Goal: Communication & Community: Answer question/provide support

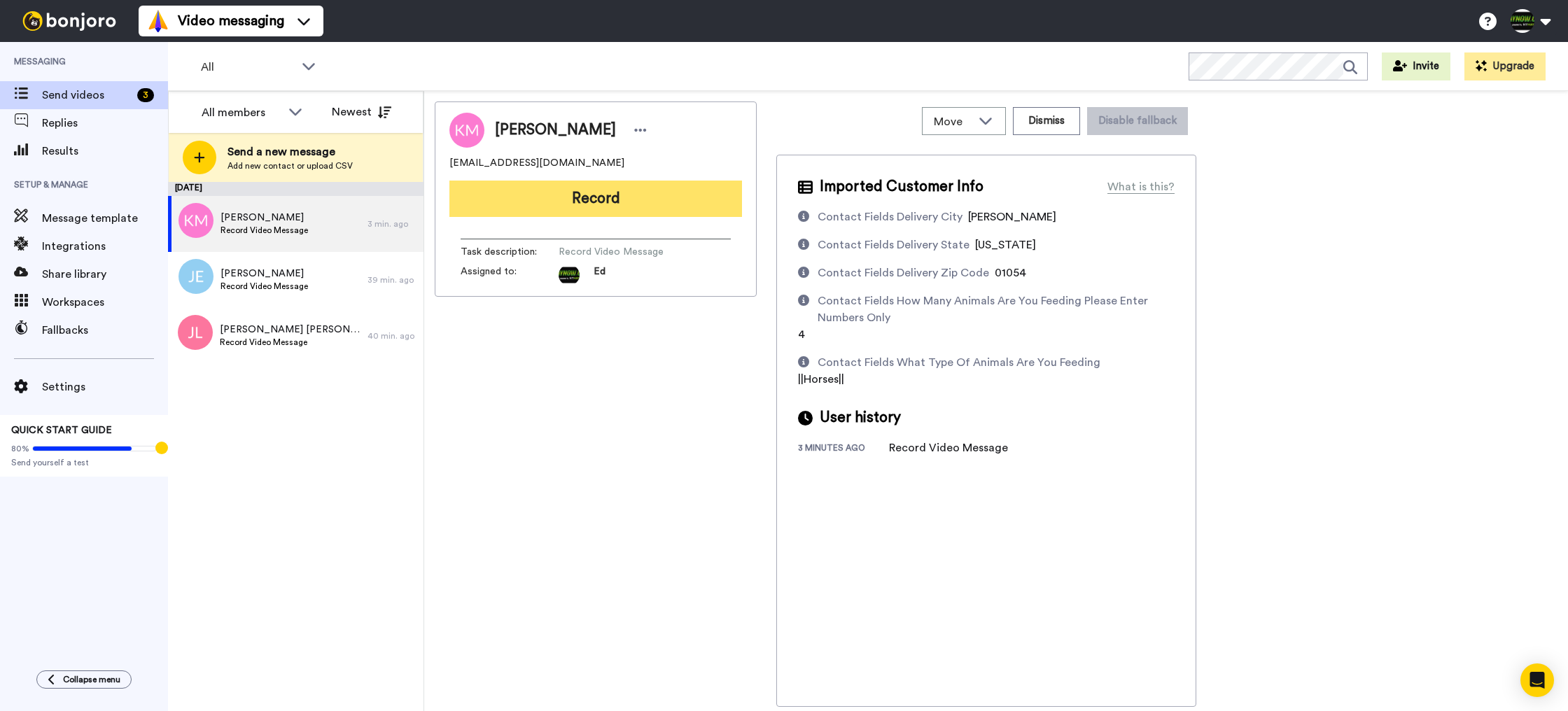
click at [632, 204] on button "Record" at bounding box center [596, 198] width 293 height 37
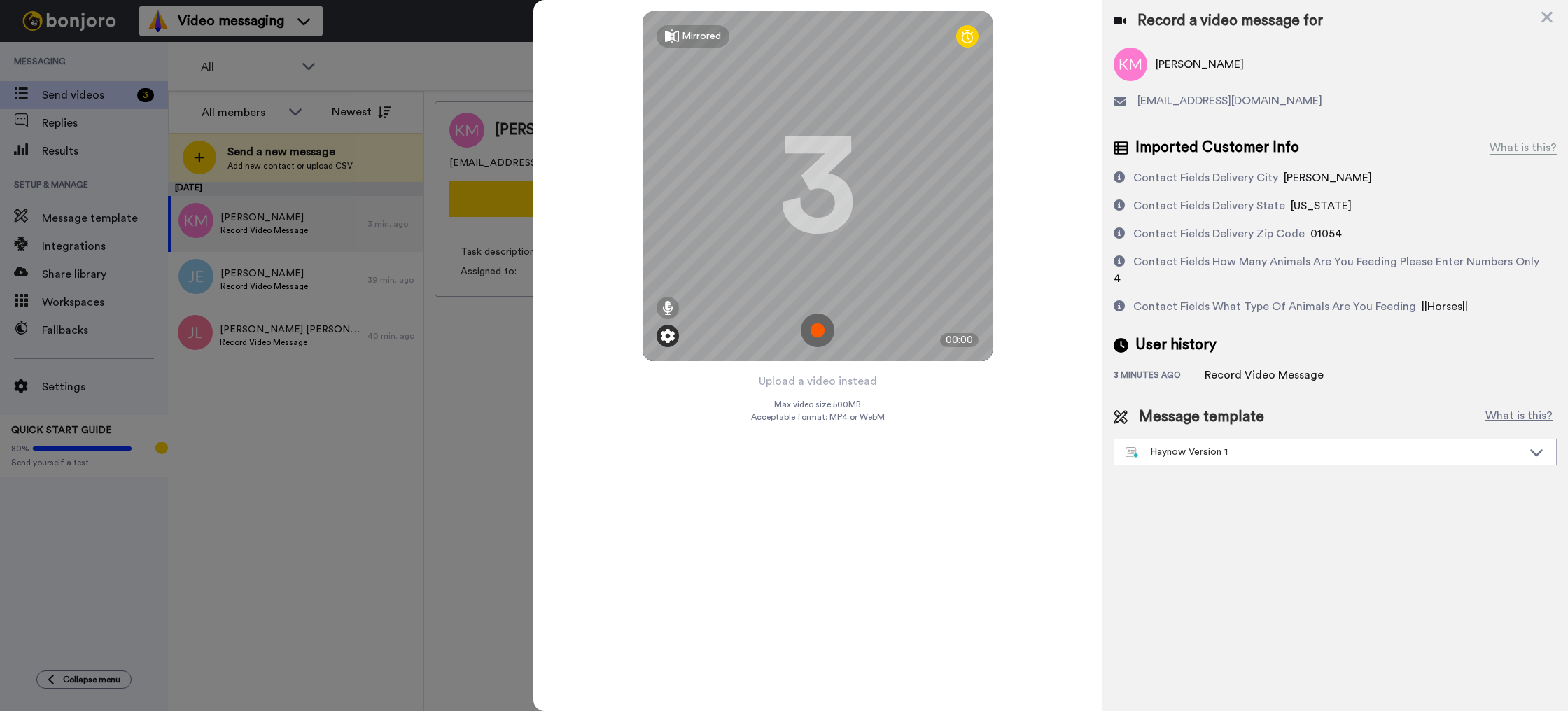
click at [669, 339] on img at bounding box center [668, 336] width 14 height 14
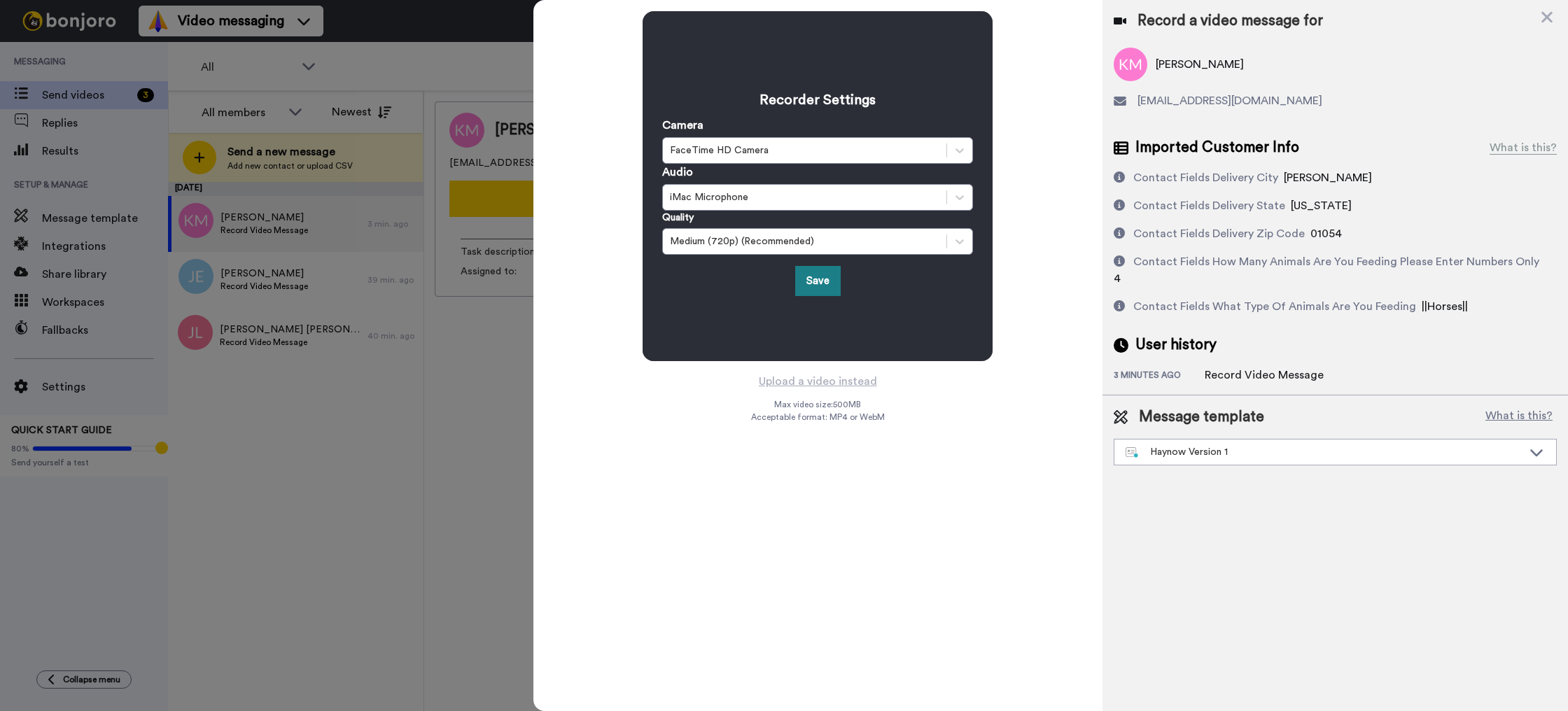
click at [815, 283] on button "Save" at bounding box center [818, 281] width 46 height 30
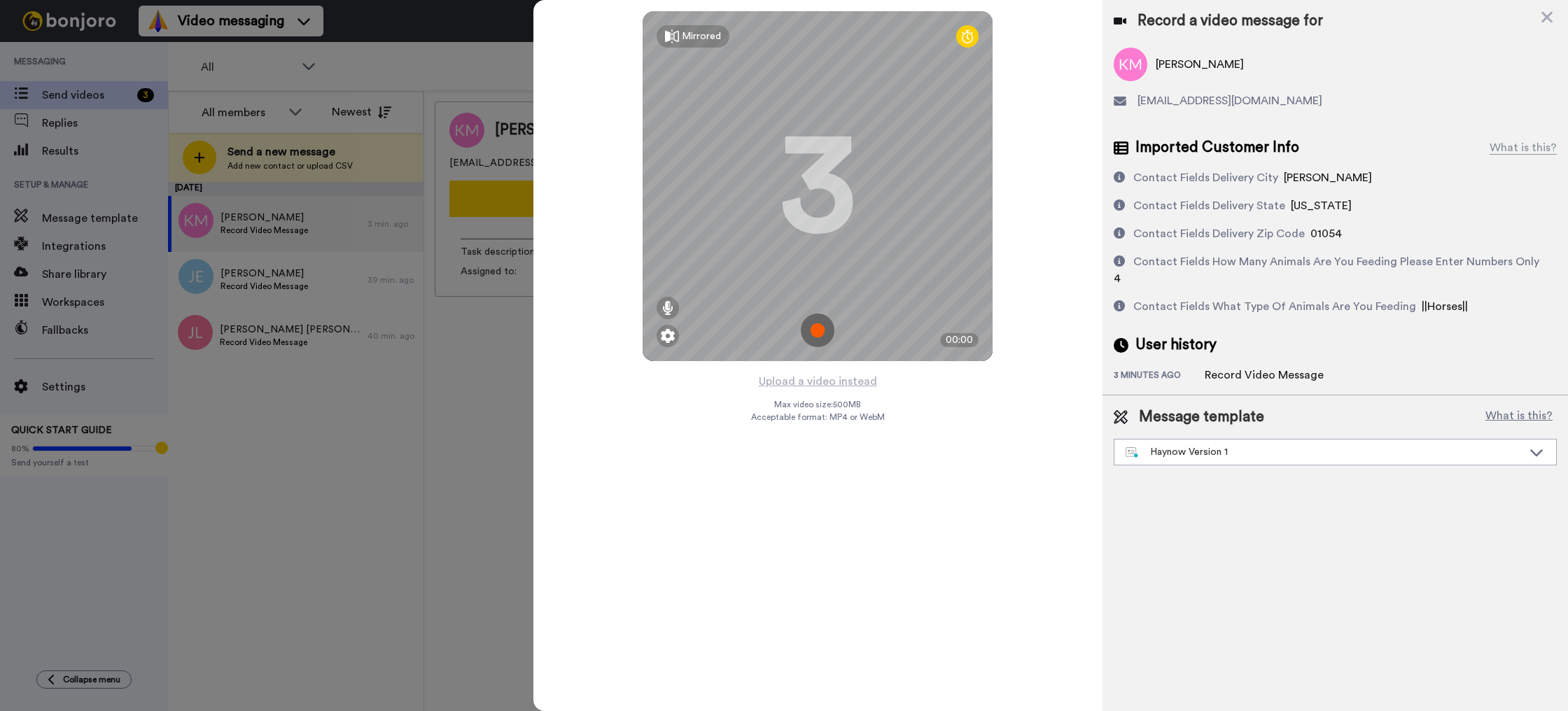
click at [819, 334] on img at bounding box center [817, 330] width 33 height 33
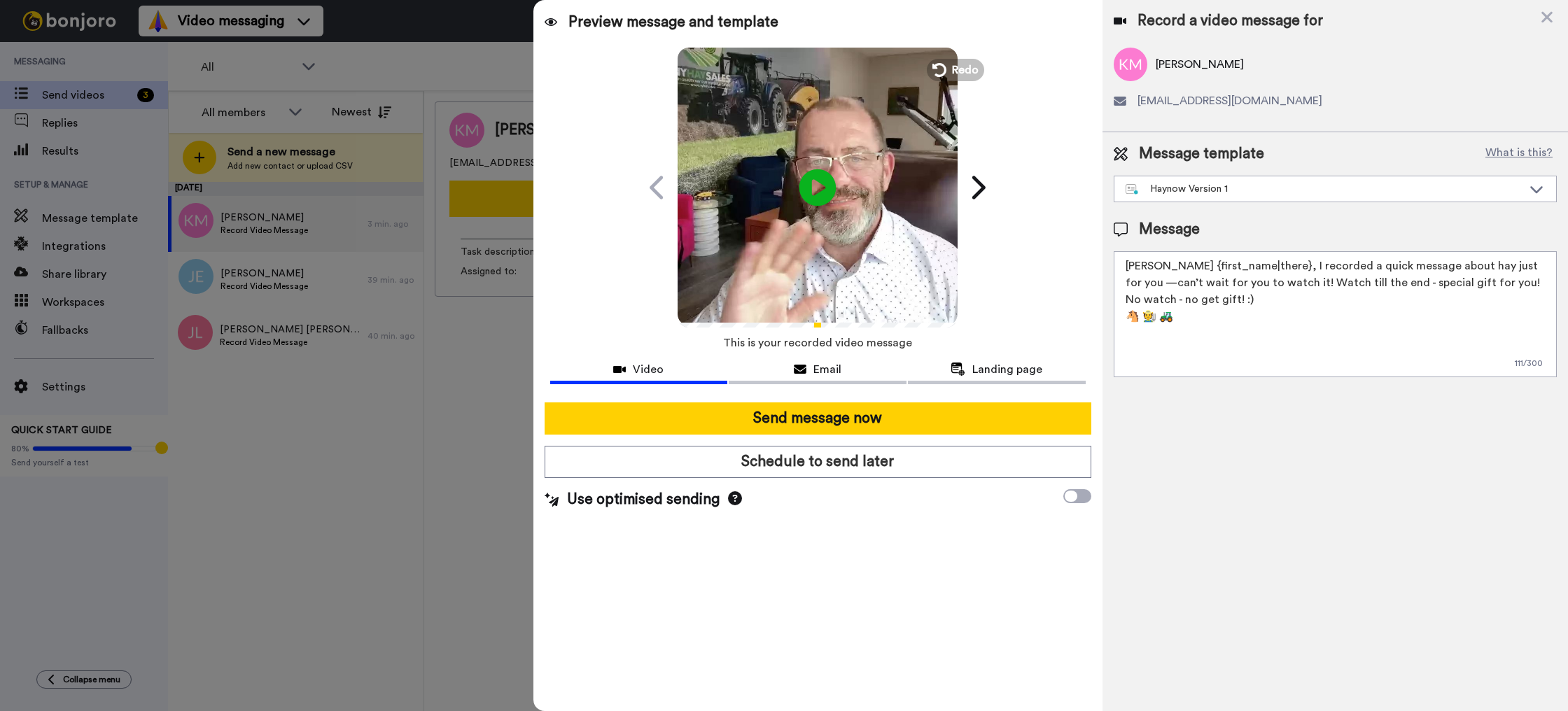
click at [815, 190] on icon "Play/Pause" at bounding box center [817, 187] width 37 height 66
click at [958, 73] on span "Redo" at bounding box center [966, 69] width 29 height 18
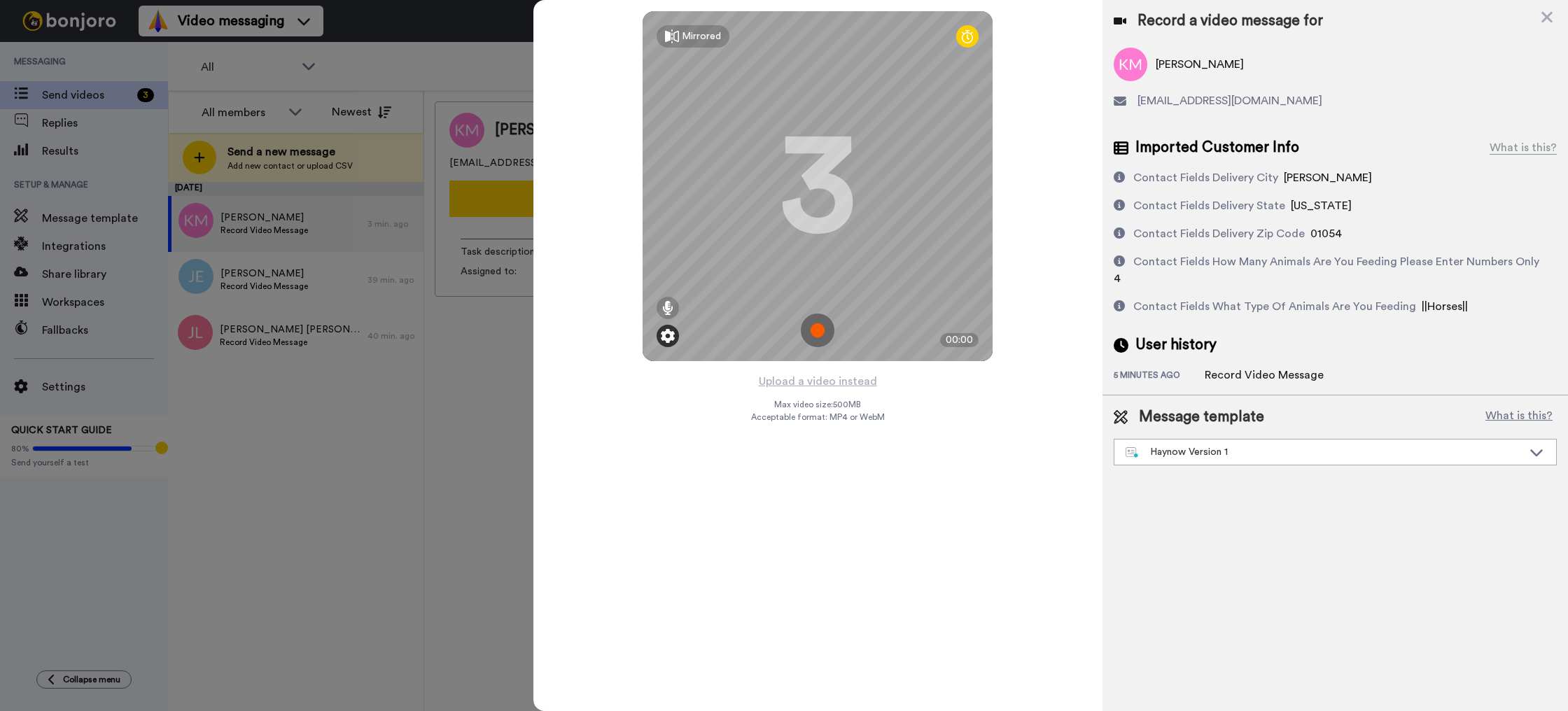
click at [670, 338] on img at bounding box center [668, 336] width 14 height 14
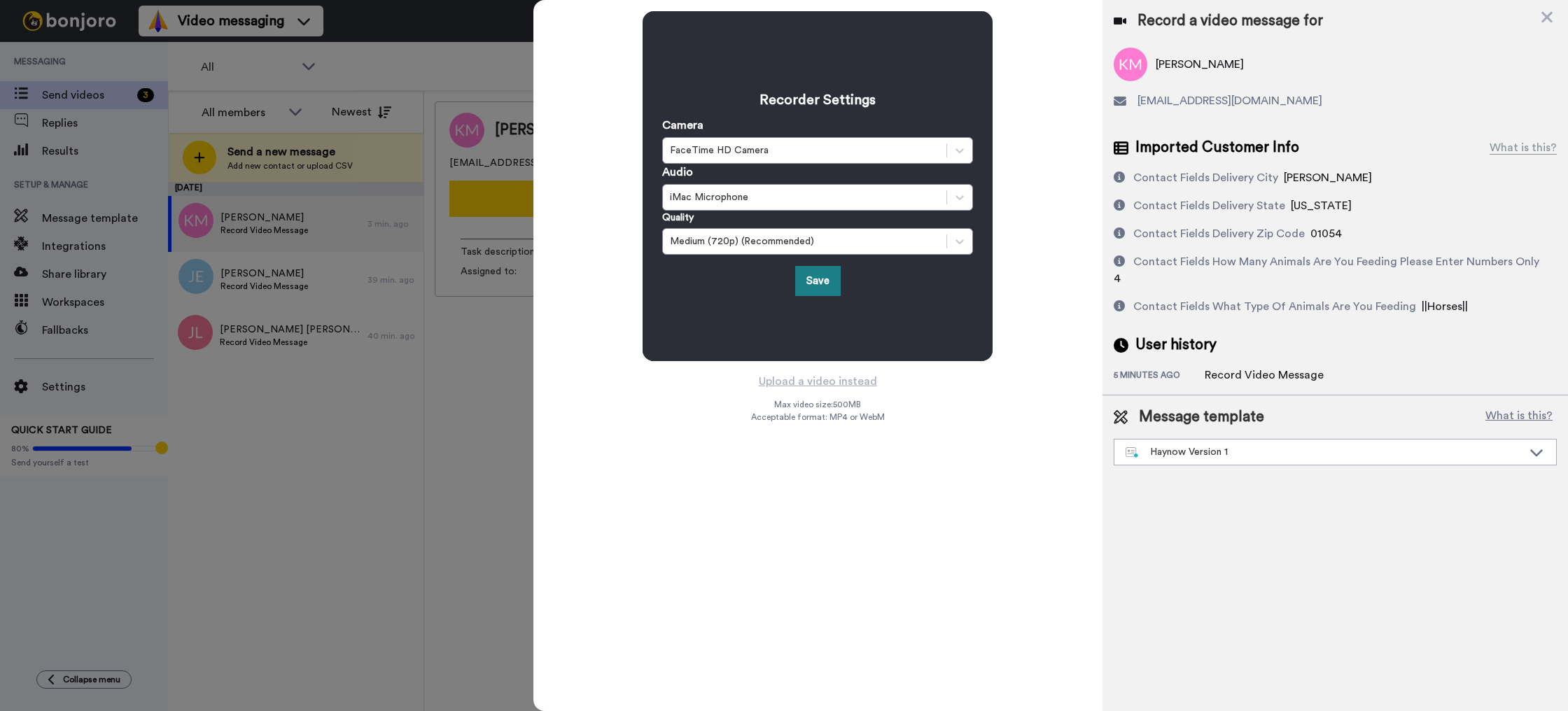
click at [822, 281] on button "Save" at bounding box center [818, 281] width 46 height 30
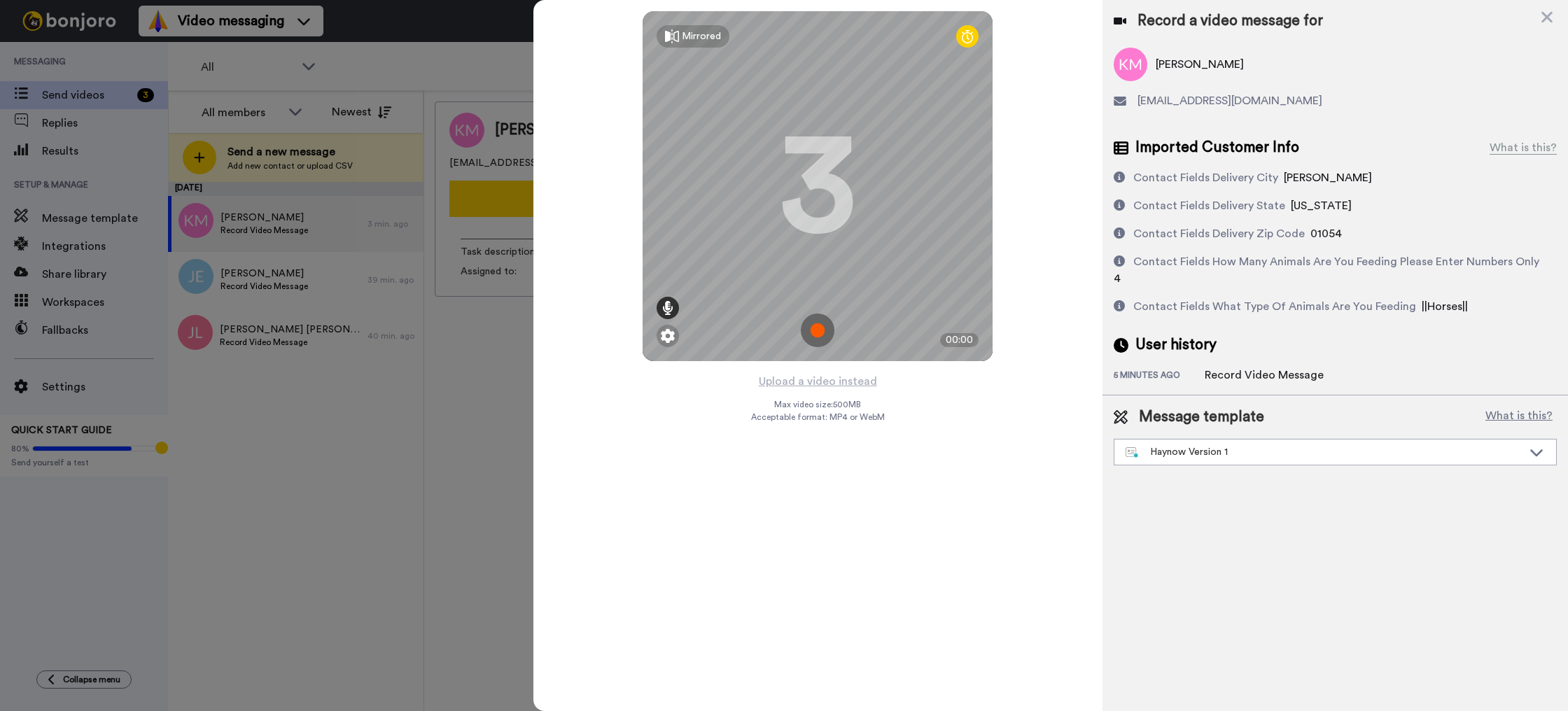
click at [672, 312] on icon at bounding box center [668, 308] width 11 height 14
click at [669, 238] on div at bounding box center [668, 238] width 7 height 3
drag, startPoint x: 669, startPoint y: 239, endPoint x: 669, endPoint y: 273, distance: 34.0
click at [669, 273] on div at bounding box center [668, 255] width 14 height 71
click at [669, 286] on div at bounding box center [668, 255] width 14 height 71
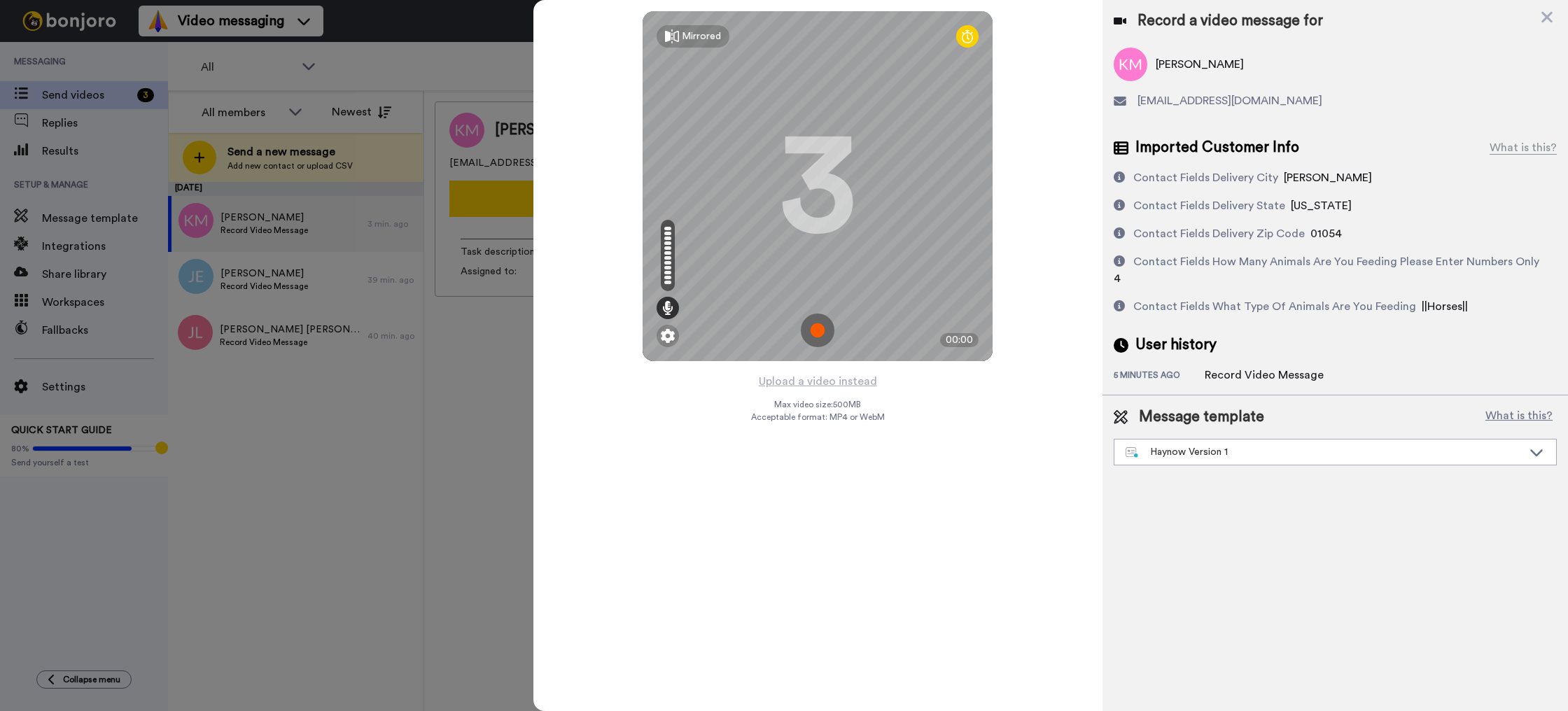
drag, startPoint x: 670, startPoint y: 277, endPoint x: 670, endPoint y: 269, distance: 8.0
click at [670, 274] on div at bounding box center [668, 255] width 14 height 71
drag, startPoint x: 670, startPoint y: 269, endPoint x: 670, endPoint y: 256, distance: 13.0
click at [670, 265] on div at bounding box center [668, 255] width 14 height 71
drag, startPoint x: 670, startPoint y: 254, endPoint x: 671, endPoint y: 240, distance: 14.0
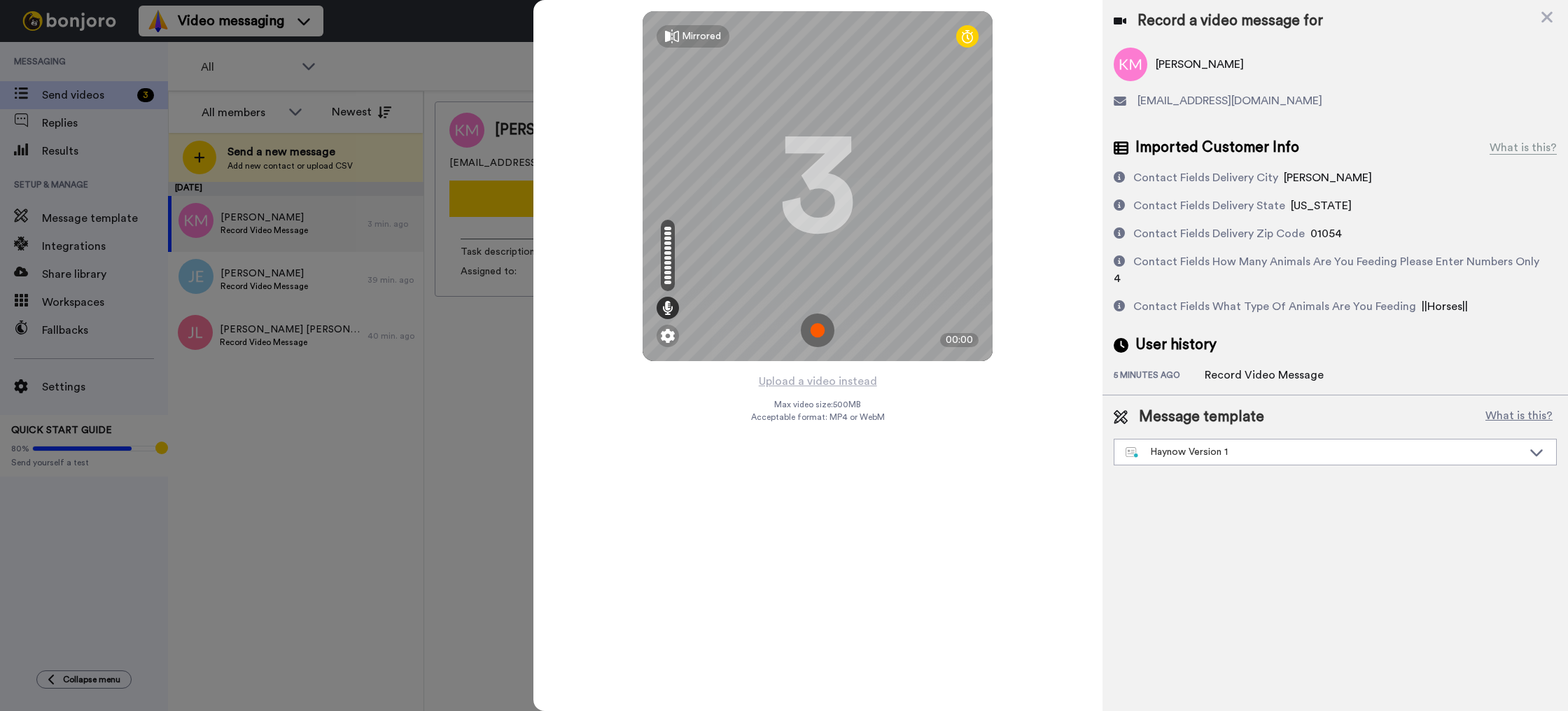
click at [670, 247] on div at bounding box center [668, 255] width 14 height 71
click at [672, 238] on div at bounding box center [668, 255] width 14 height 71
click at [672, 238] on div at bounding box center [668, 238] width 7 height 3
click at [672, 238] on div at bounding box center [668, 238] width 7 height 3
click at [671, 233] on div at bounding box center [668, 255] width 14 height 71
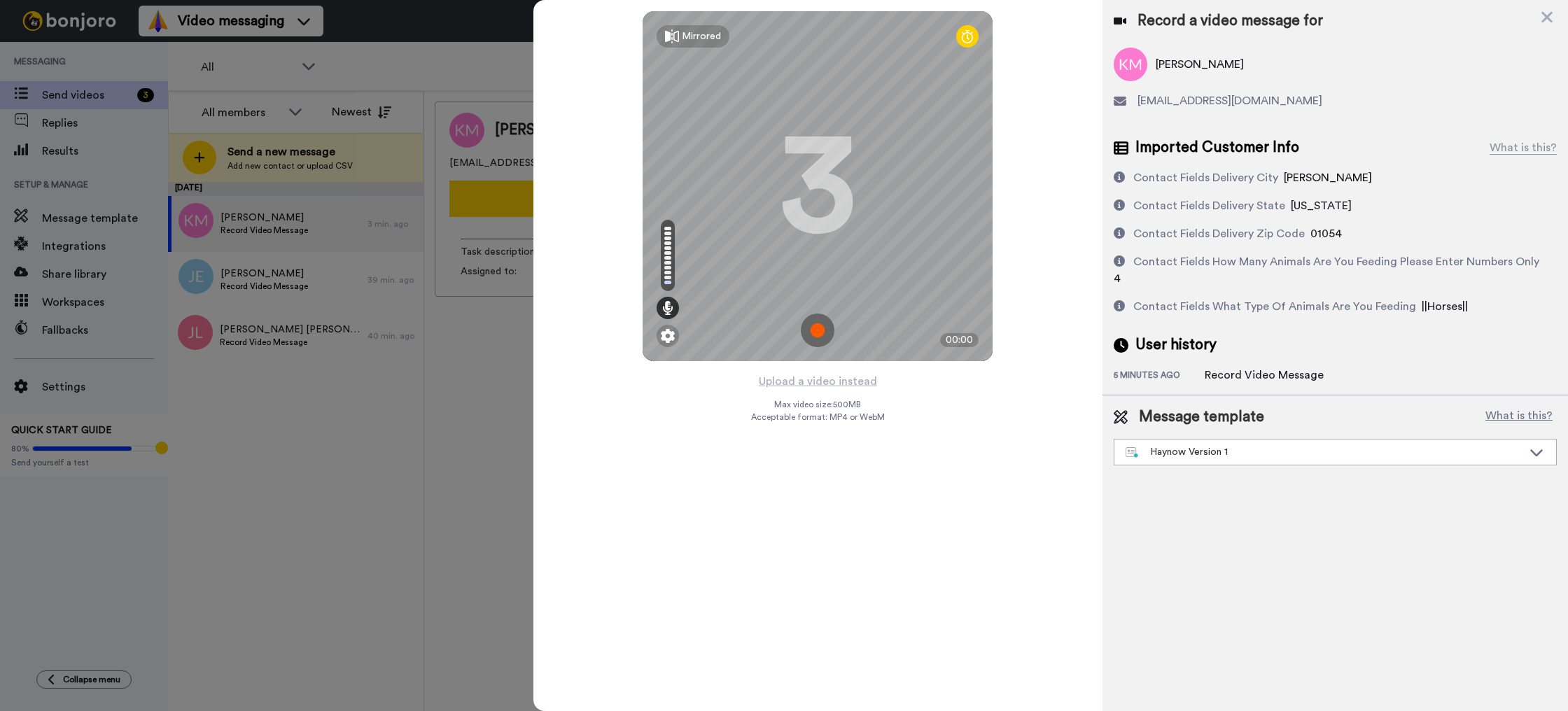
click at [669, 231] on div at bounding box center [668, 255] width 14 height 71
drag, startPoint x: 669, startPoint y: 231, endPoint x: 669, endPoint y: 239, distance: 8.0
click at [669, 238] on div at bounding box center [668, 255] width 14 height 71
click at [666, 313] on icon at bounding box center [668, 308] width 11 height 14
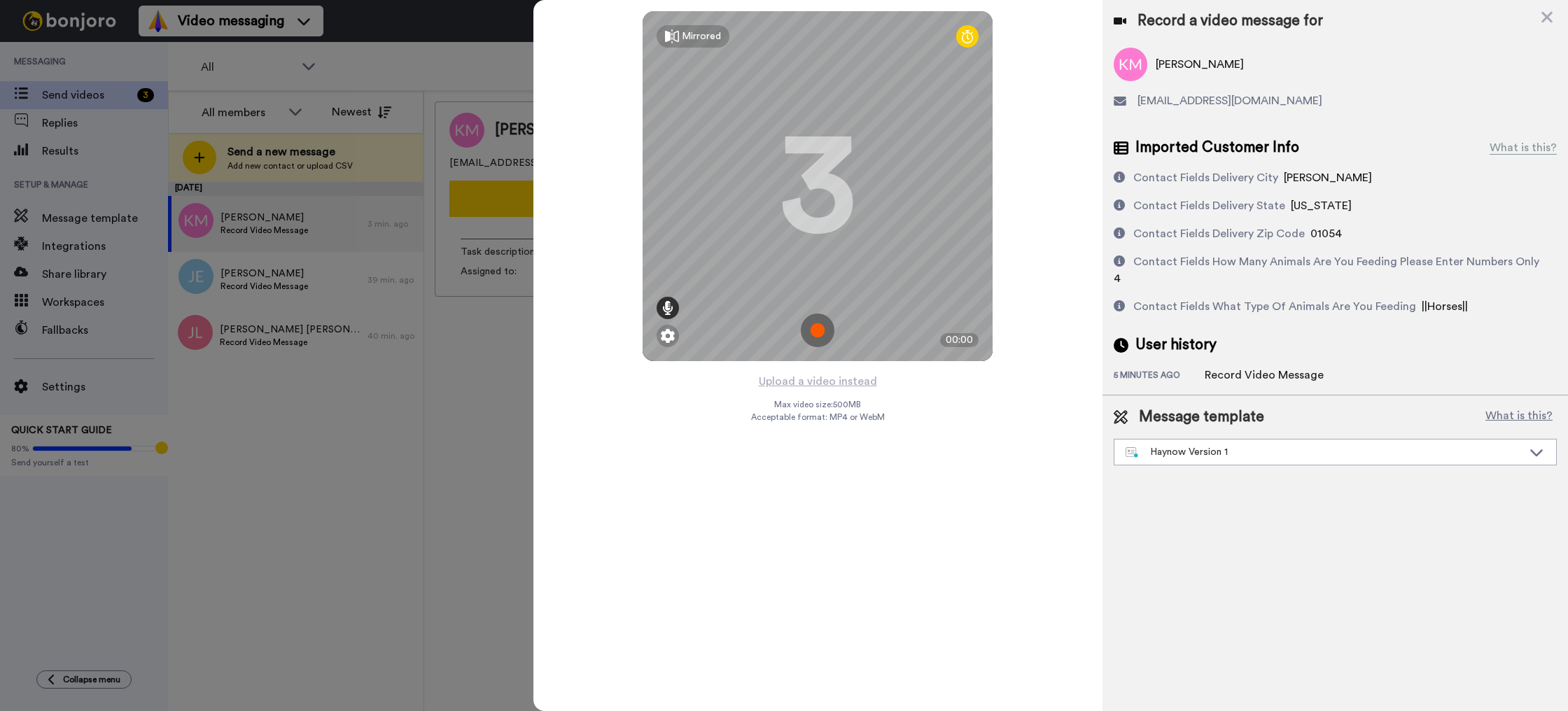
click at [666, 313] on icon at bounding box center [668, 308] width 11 height 14
click at [819, 335] on img at bounding box center [817, 330] width 33 height 33
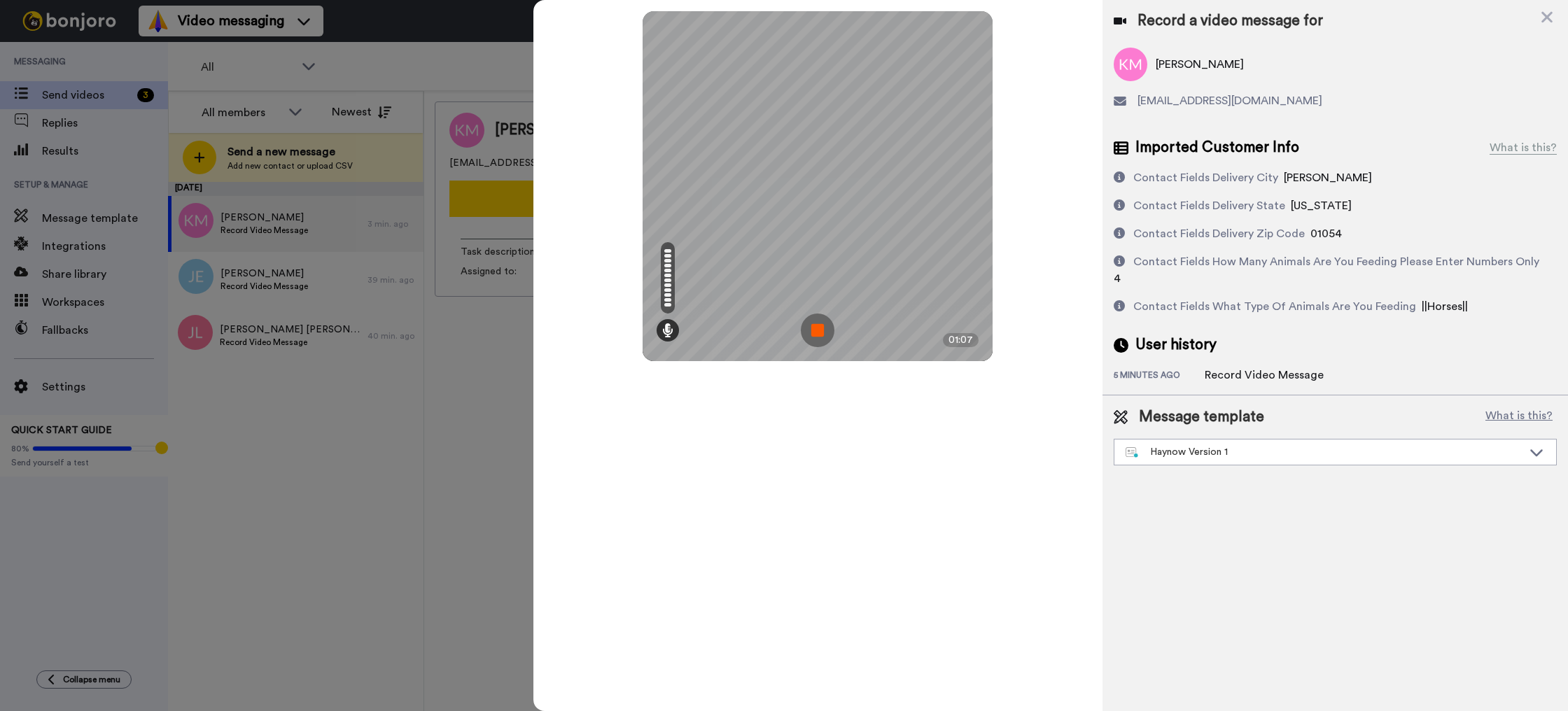
click at [823, 334] on img at bounding box center [817, 330] width 33 height 33
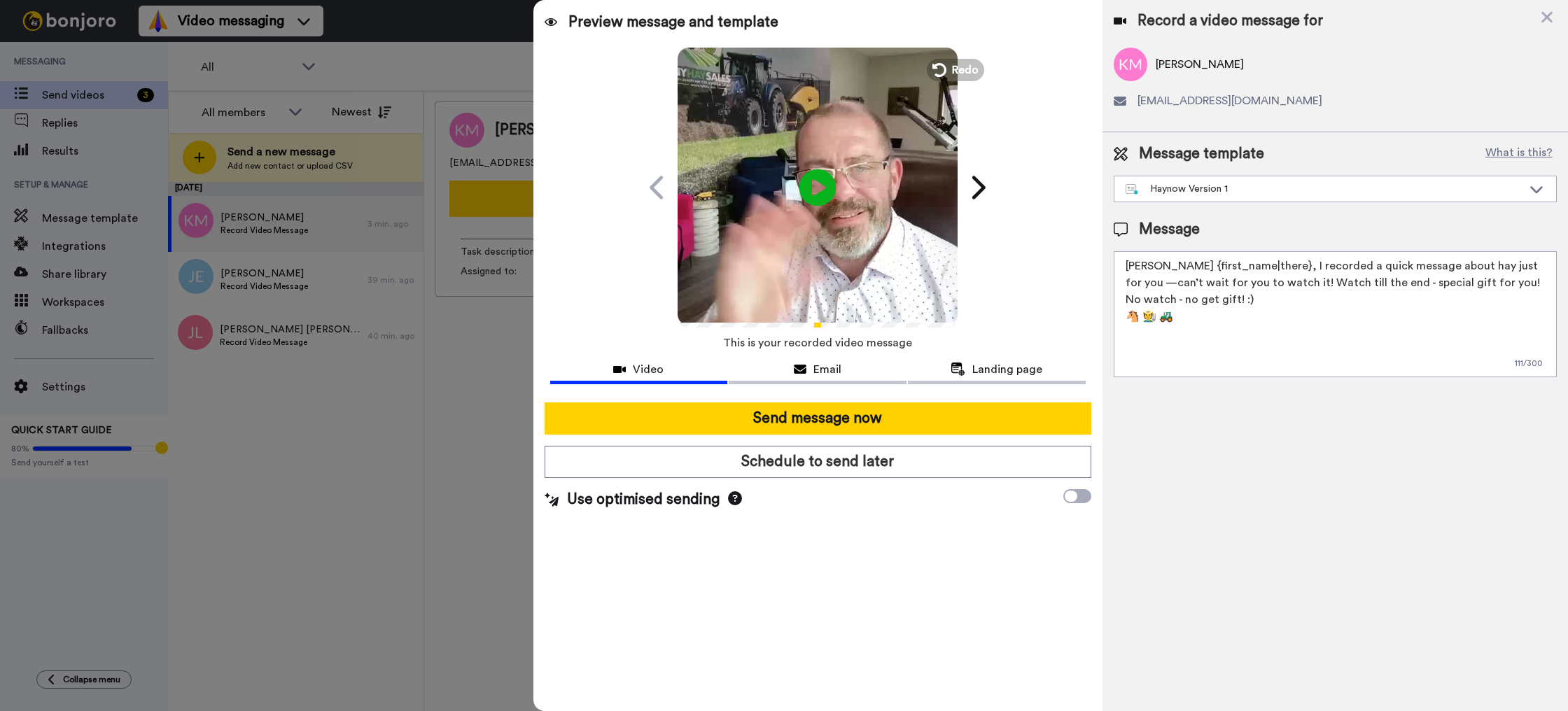
click at [824, 189] on icon at bounding box center [817, 187] width 37 height 37
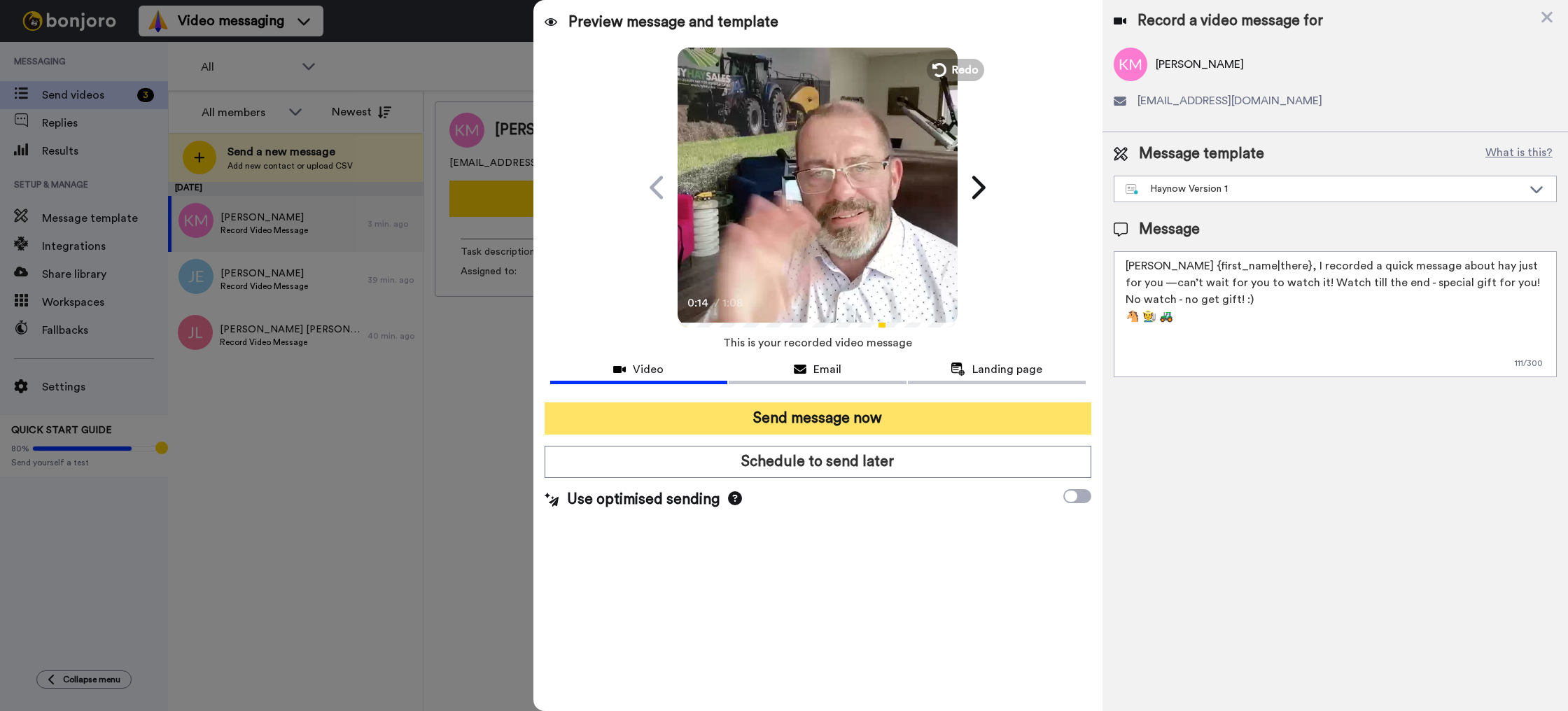
click at [806, 420] on button "Send message now" at bounding box center [818, 418] width 547 height 32
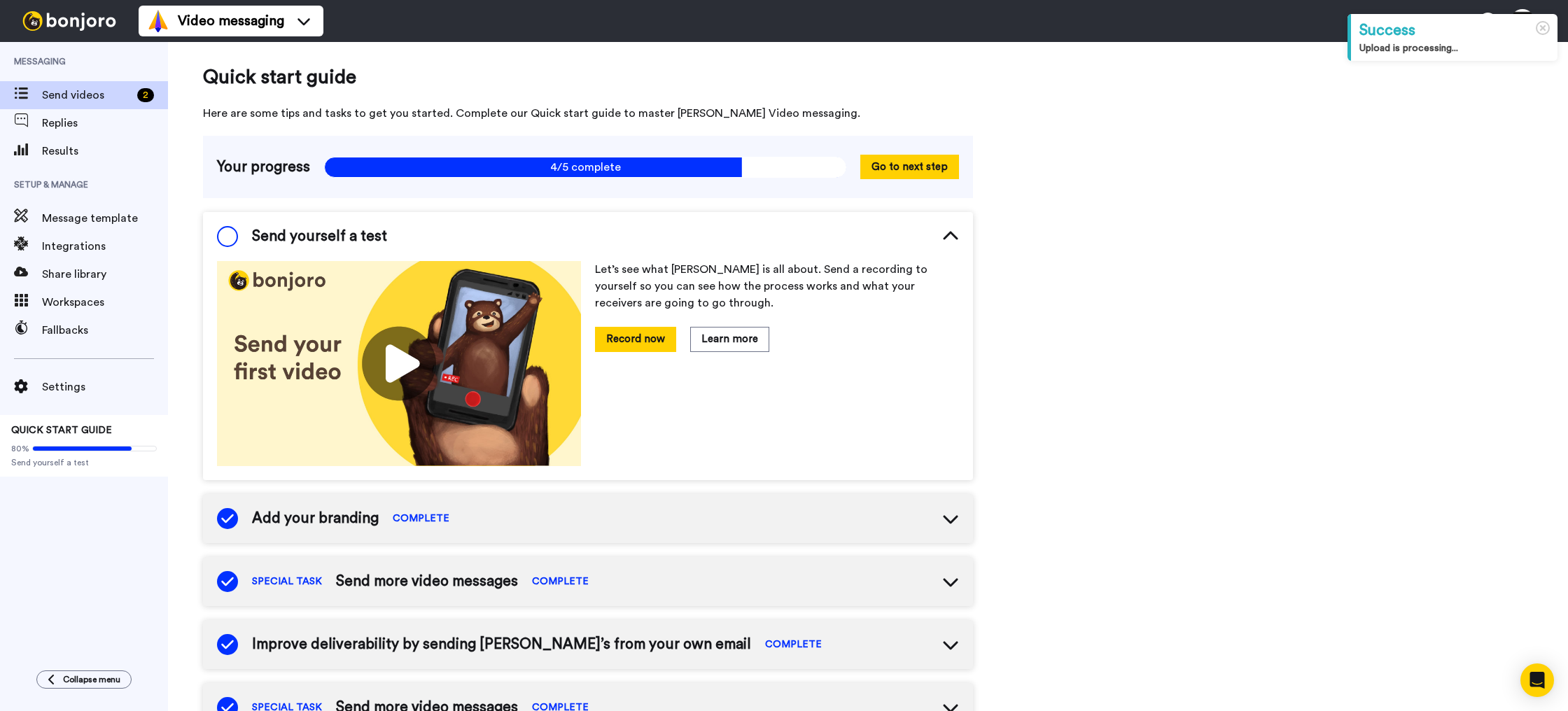
click at [84, 99] on span "Send videos" at bounding box center [87, 95] width 90 height 17
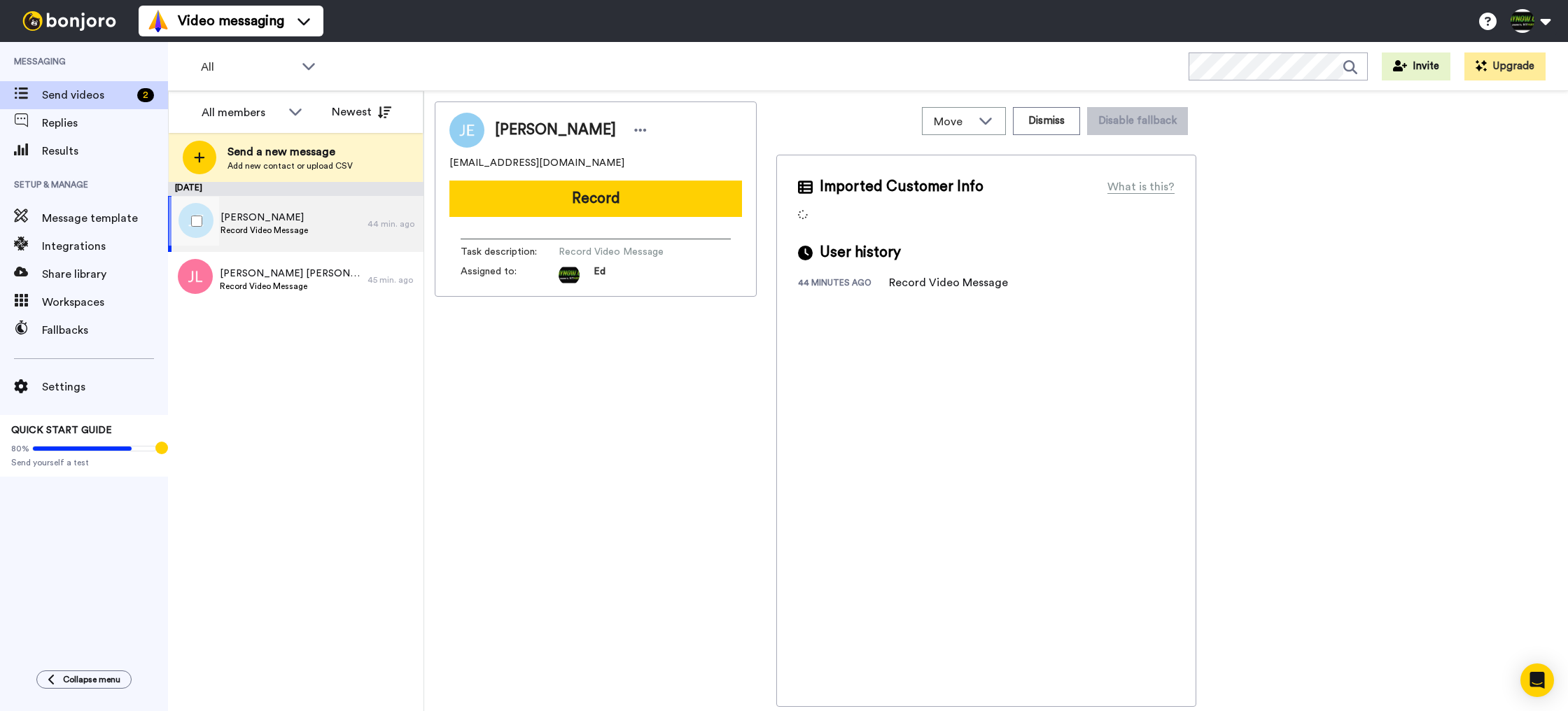
click at [322, 232] on div "Josh Emerman Record Video Message" at bounding box center [268, 224] width 199 height 56
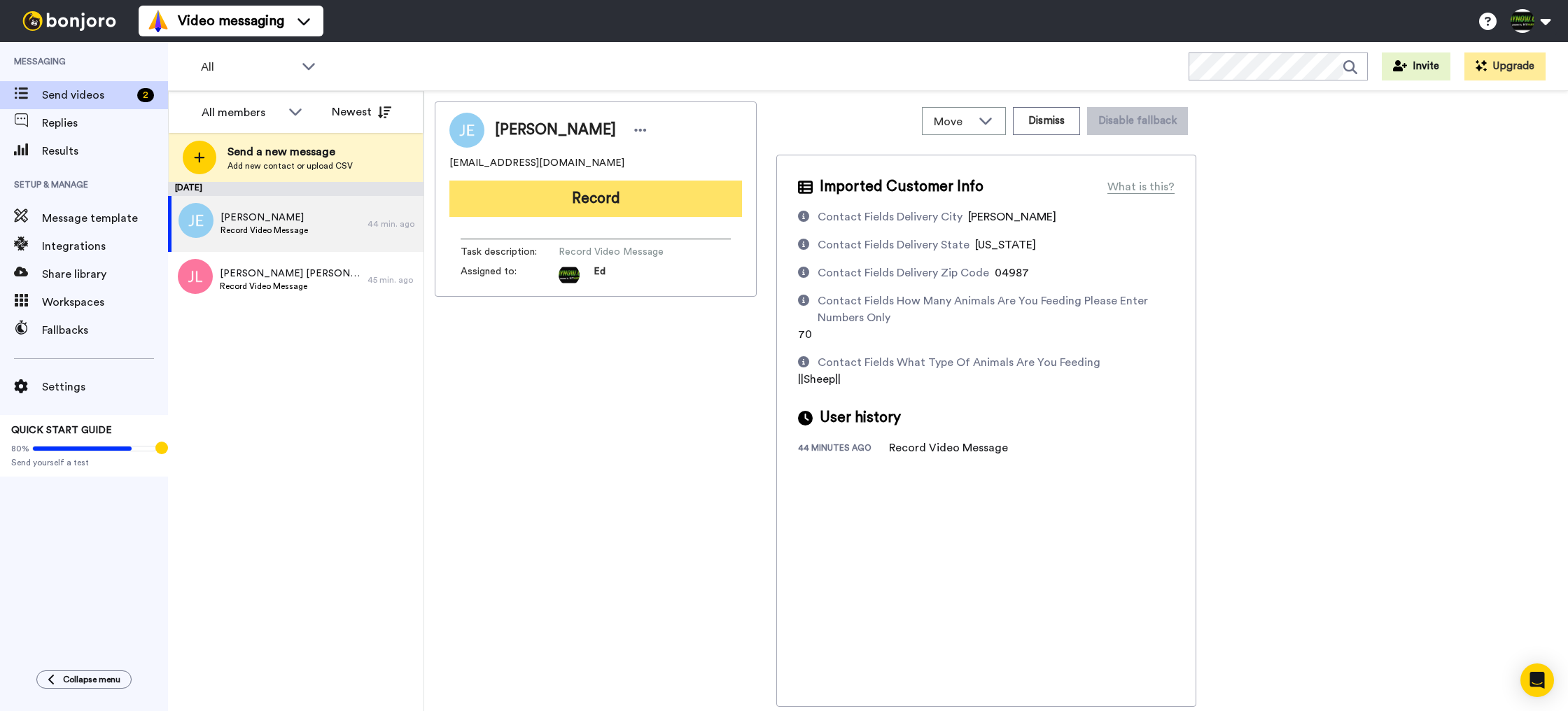
click at [603, 204] on button "Record" at bounding box center [596, 198] width 293 height 37
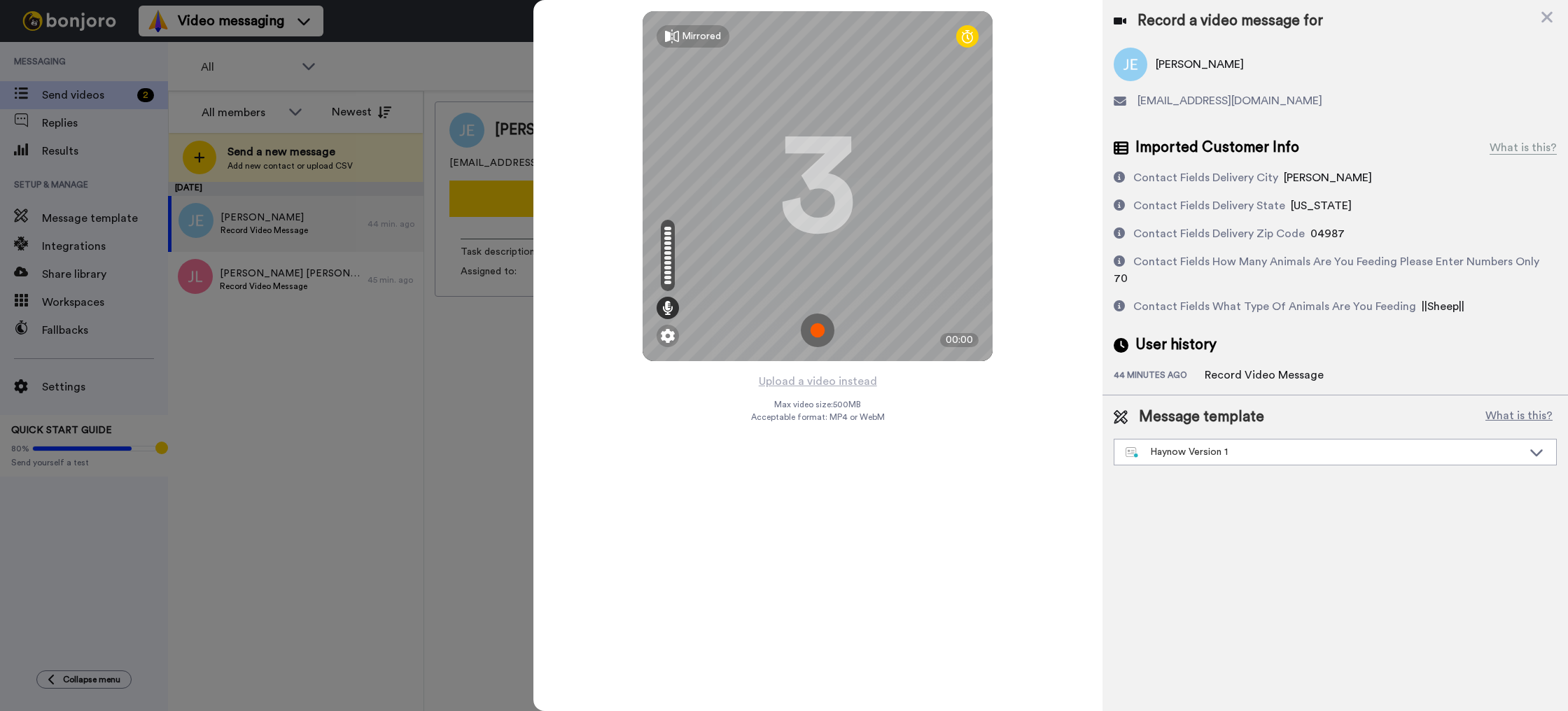
click at [817, 334] on img at bounding box center [817, 330] width 33 height 33
click at [820, 332] on img at bounding box center [817, 330] width 33 height 33
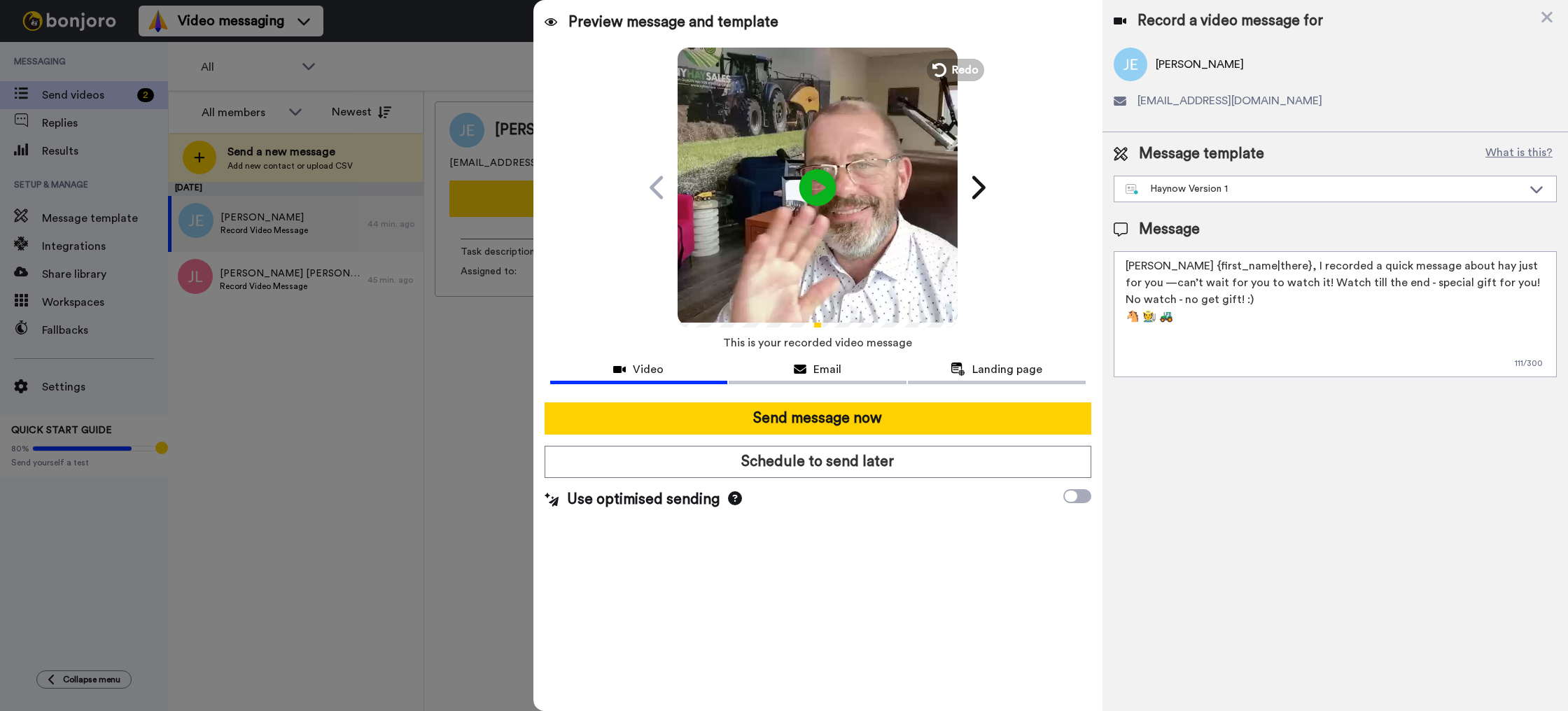
click at [812, 195] on icon at bounding box center [817, 187] width 37 height 37
click at [957, 69] on span "Redo" at bounding box center [966, 69] width 29 height 18
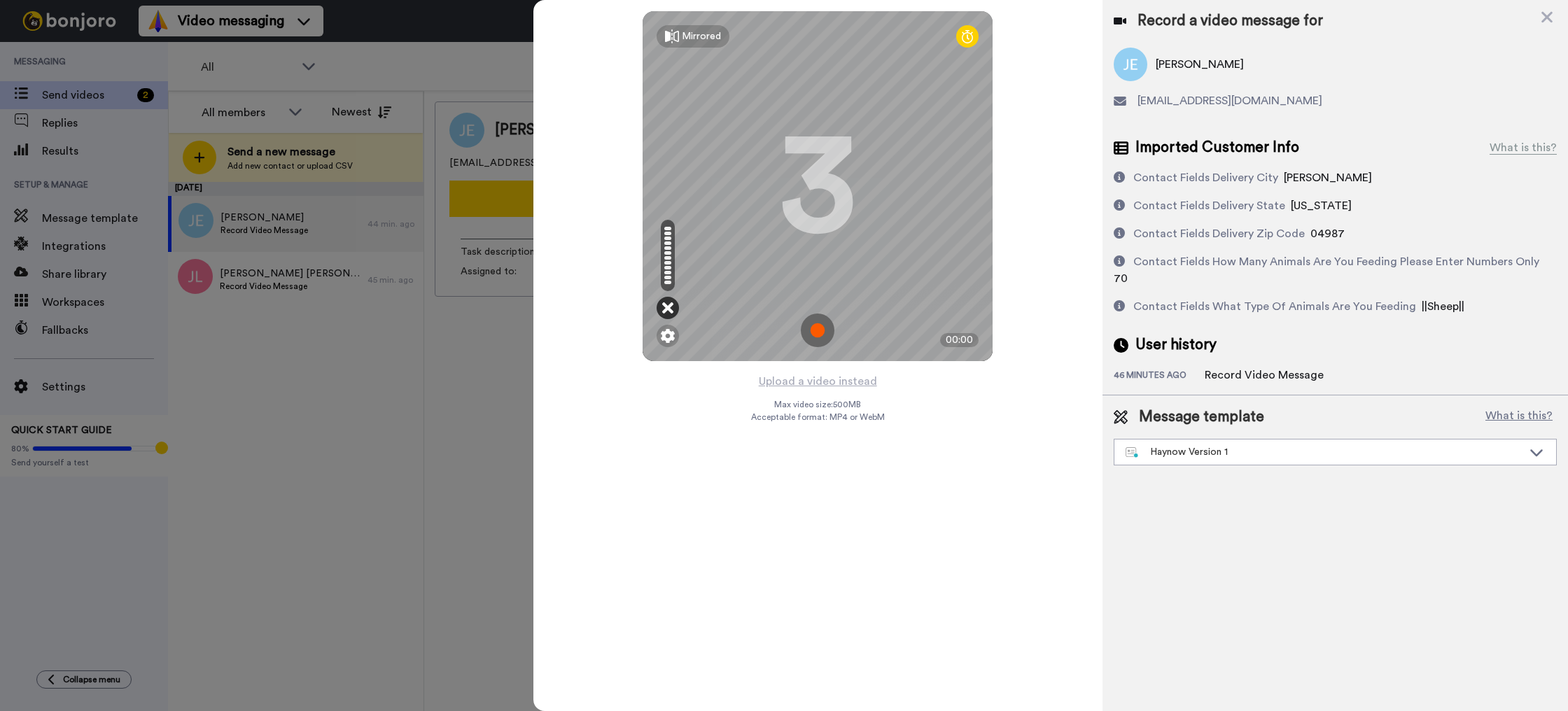
click at [669, 309] on icon at bounding box center [668, 308] width 11 height 14
click at [660, 308] on div at bounding box center [668, 308] width 22 height 22
click at [823, 337] on img at bounding box center [817, 330] width 33 height 33
click at [818, 332] on img at bounding box center [817, 330] width 33 height 33
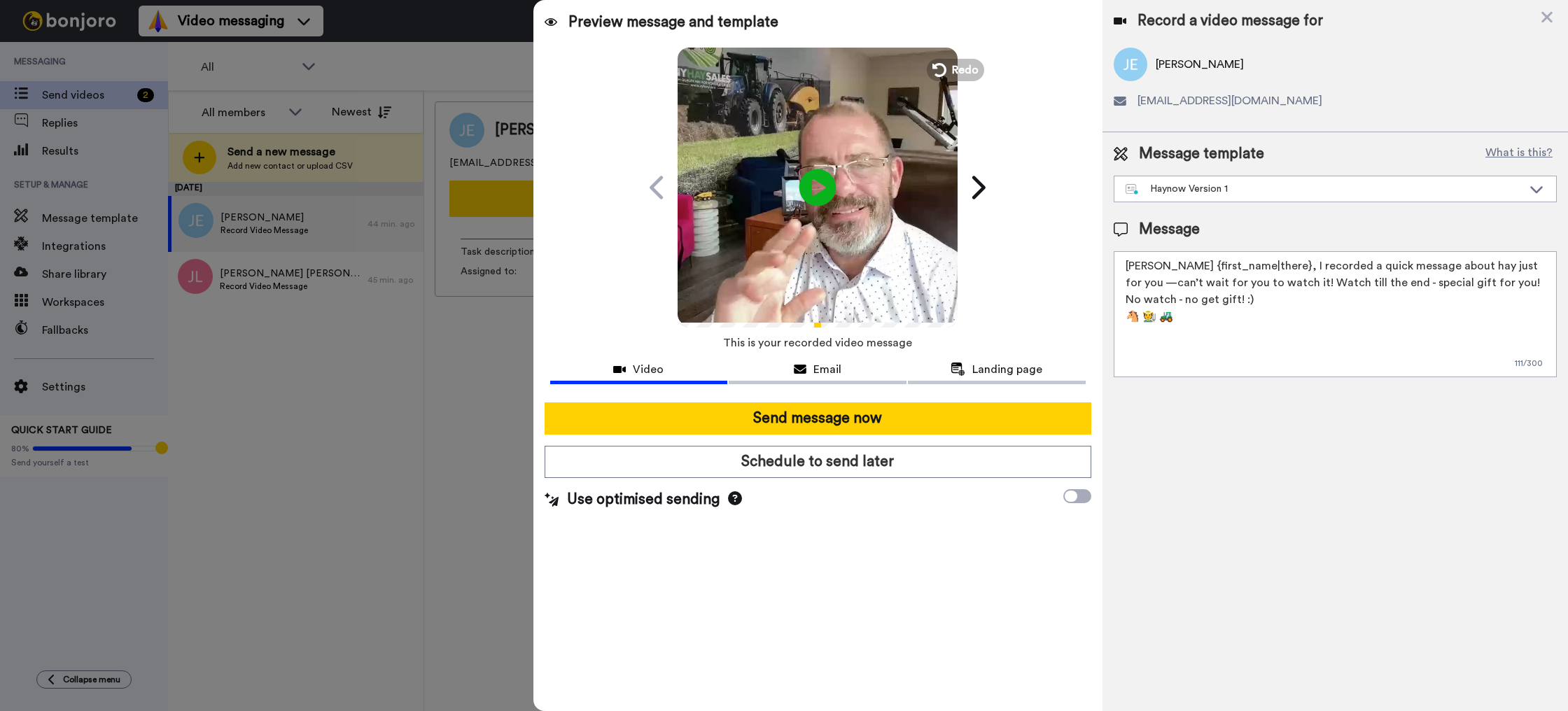
click at [823, 191] on icon at bounding box center [817, 187] width 37 height 37
click at [801, 239] on video at bounding box center [817, 185] width 280 height 280
click at [815, 181] on icon "Play/Pause" at bounding box center [817, 187] width 37 height 66
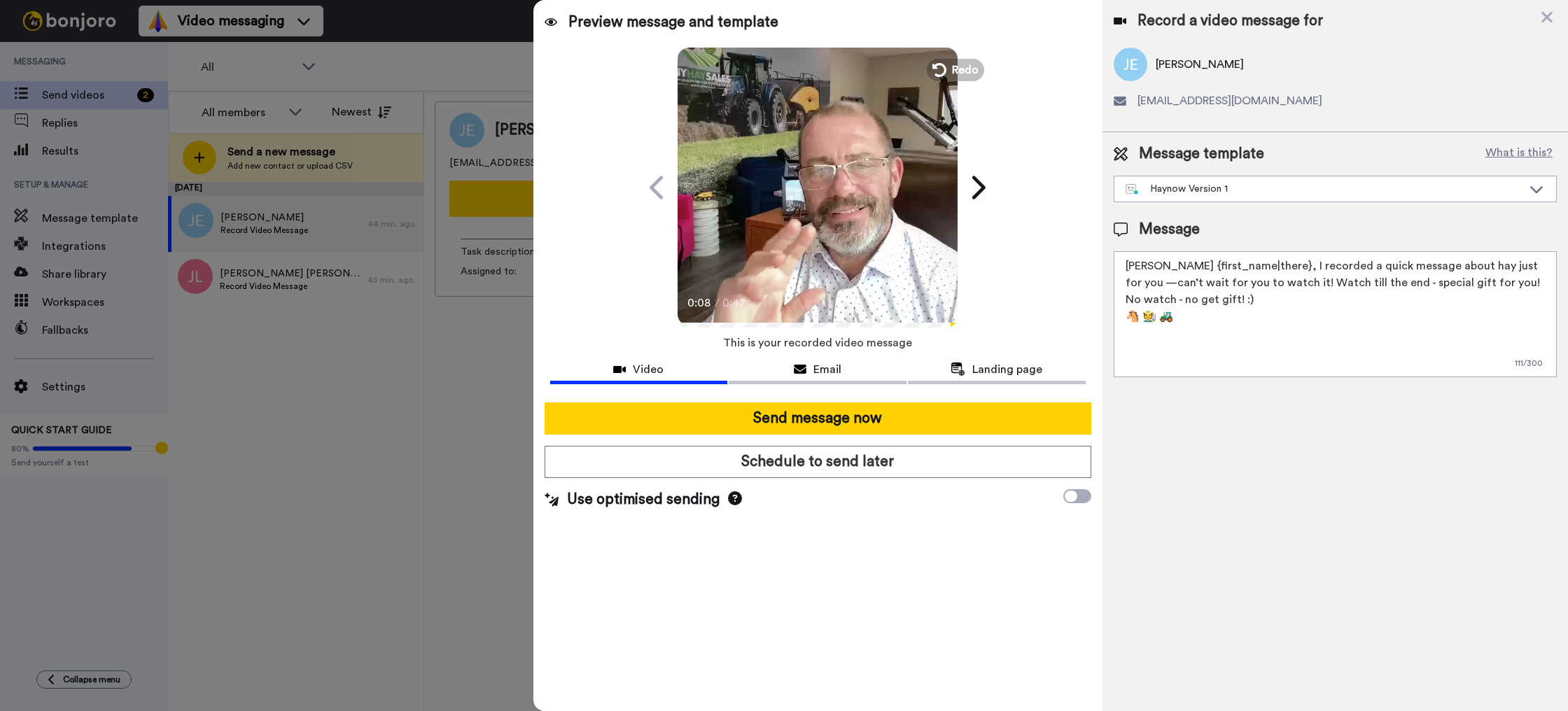
click at [815, 181] on icon "Play/Pause" at bounding box center [817, 187] width 37 height 66
click at [956, 70] on span "Redo" at bounding box center [966, 69] width 29 height 18
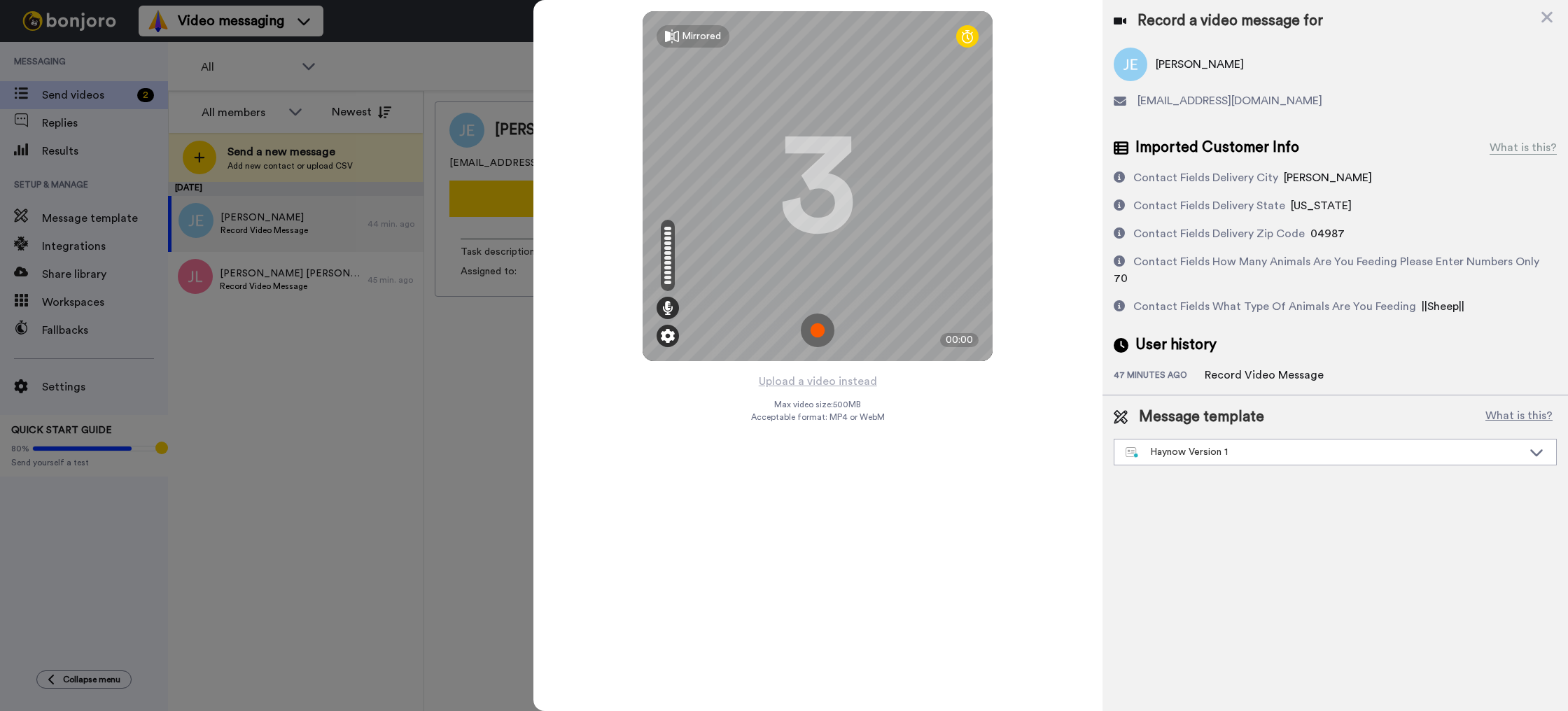
click at [673, 339] on img at bounding box center [668, 336] width 14 height 14
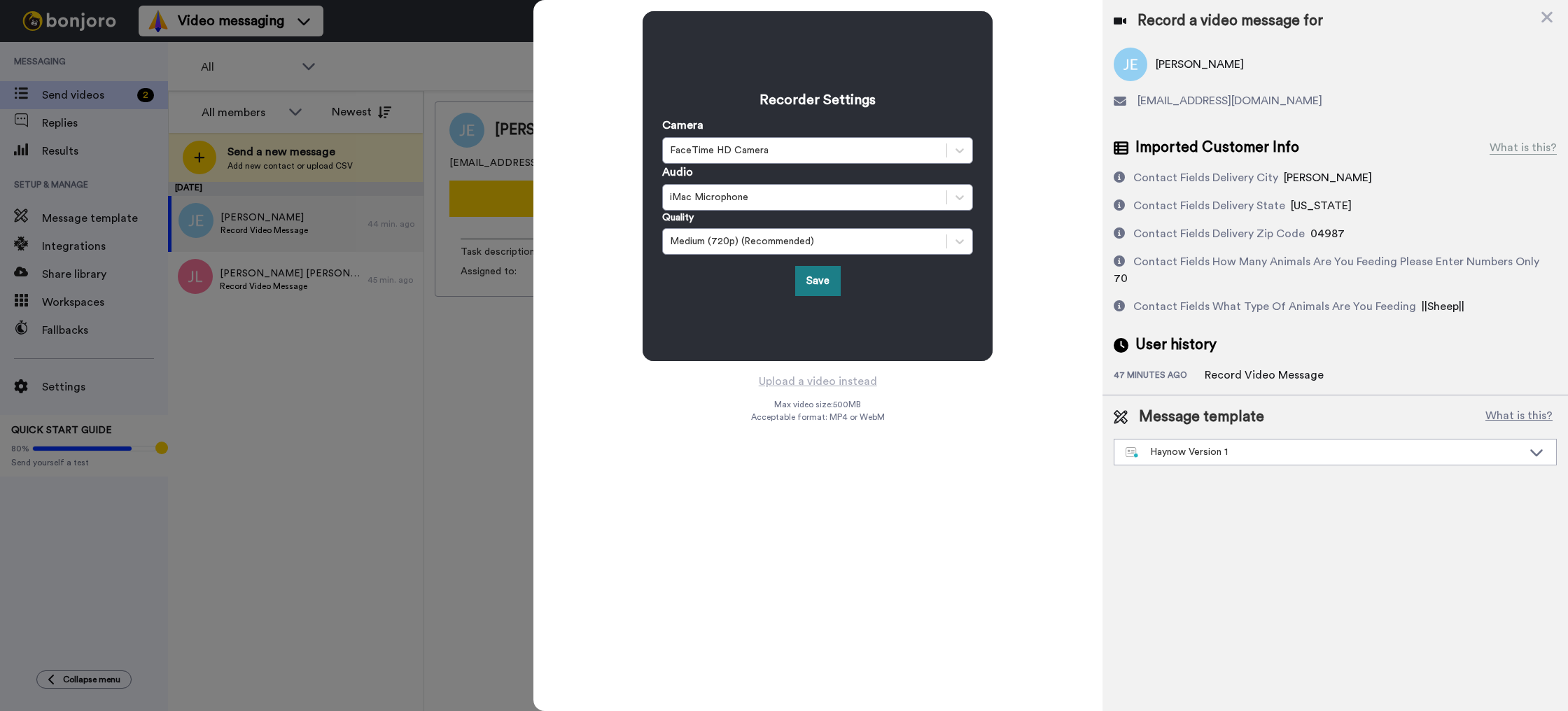
click at [820, 279] on button "Save" at bounding box center [818, 281] width 46 height 30
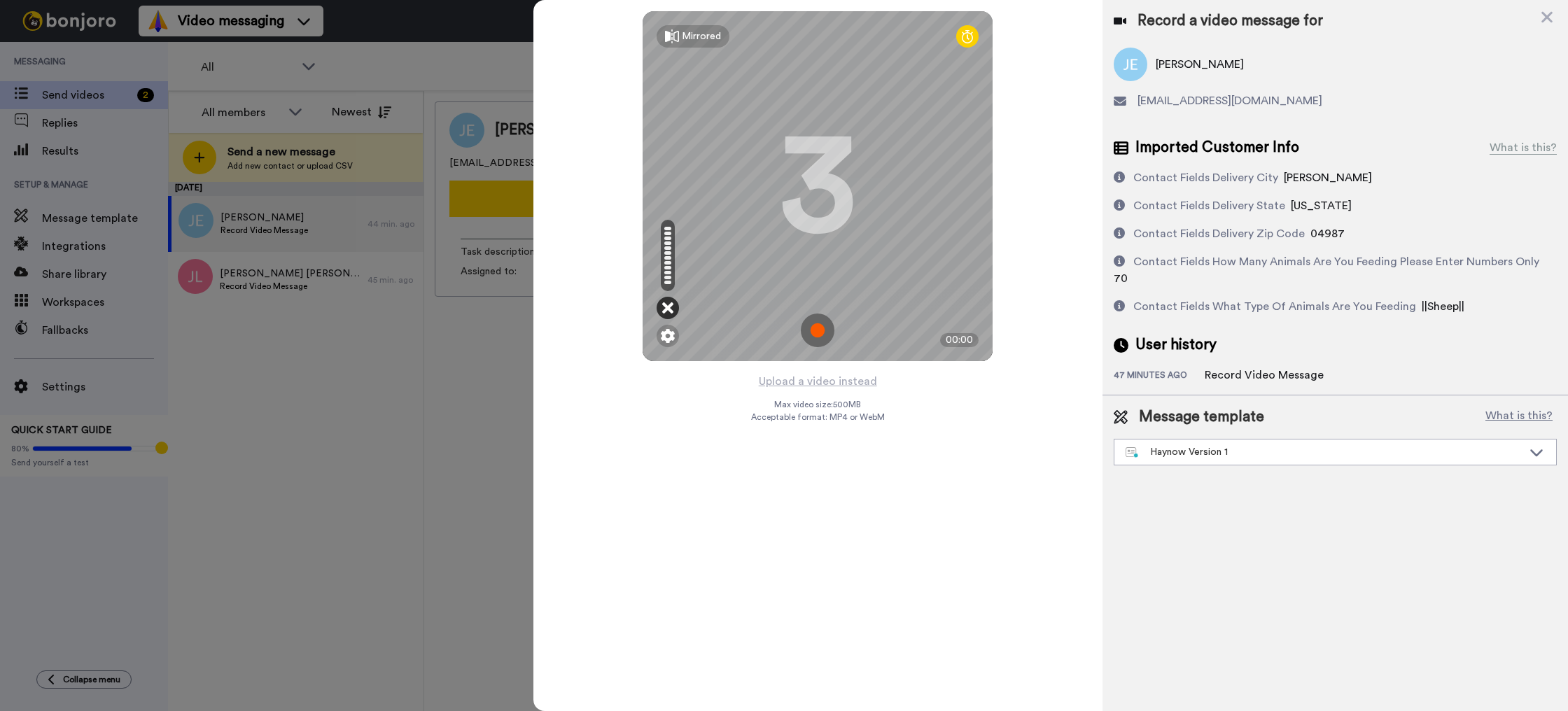
click at [669, 309] on icon at bounding box center [668, 308] width 11 height 14
click at [665, 307] on icon at bounding box center [668, 308] width 11 height 14
click at [665, 337] on img at bounding box center [668, 336] width 14 height 14
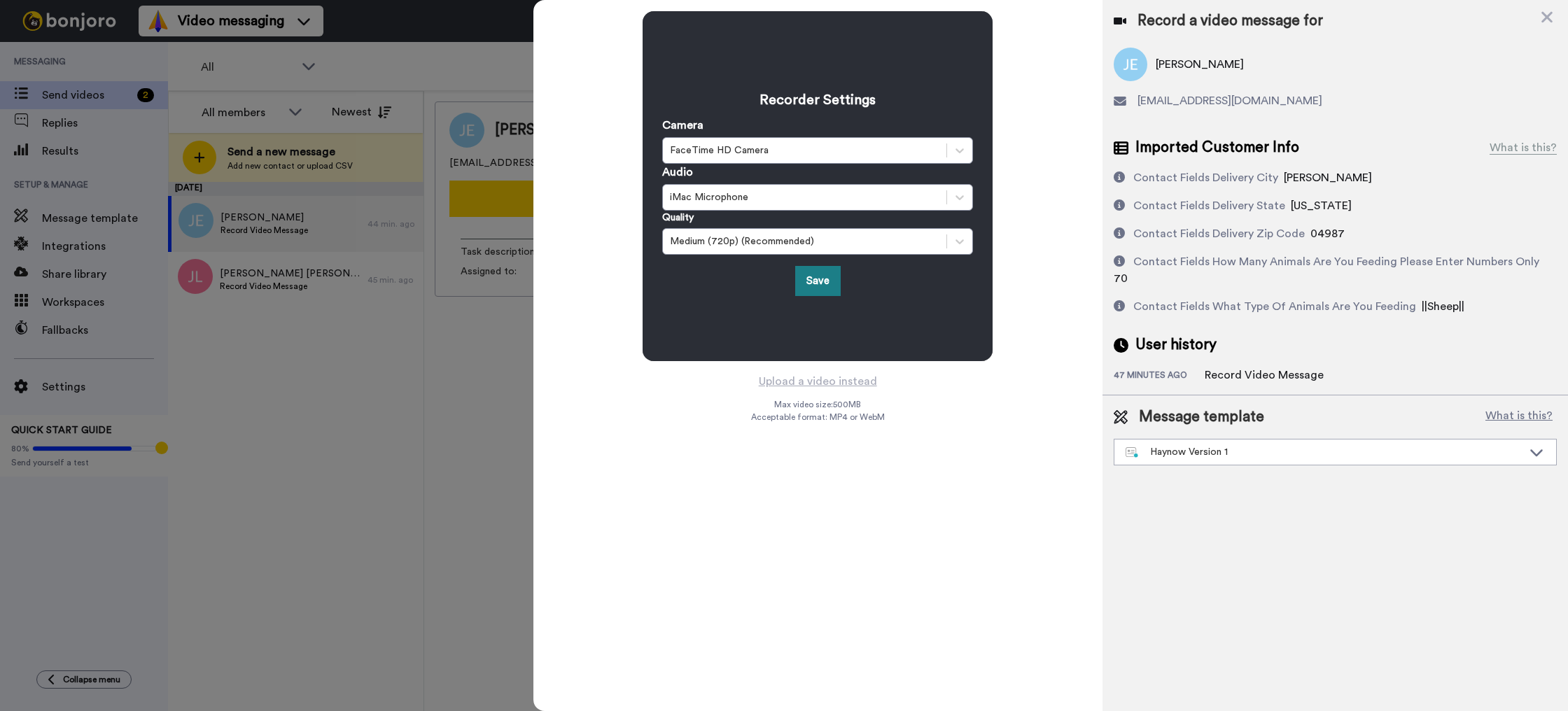
click at [829, 283] on button "Save" at bounding box center [818, 281] width 46 height 30
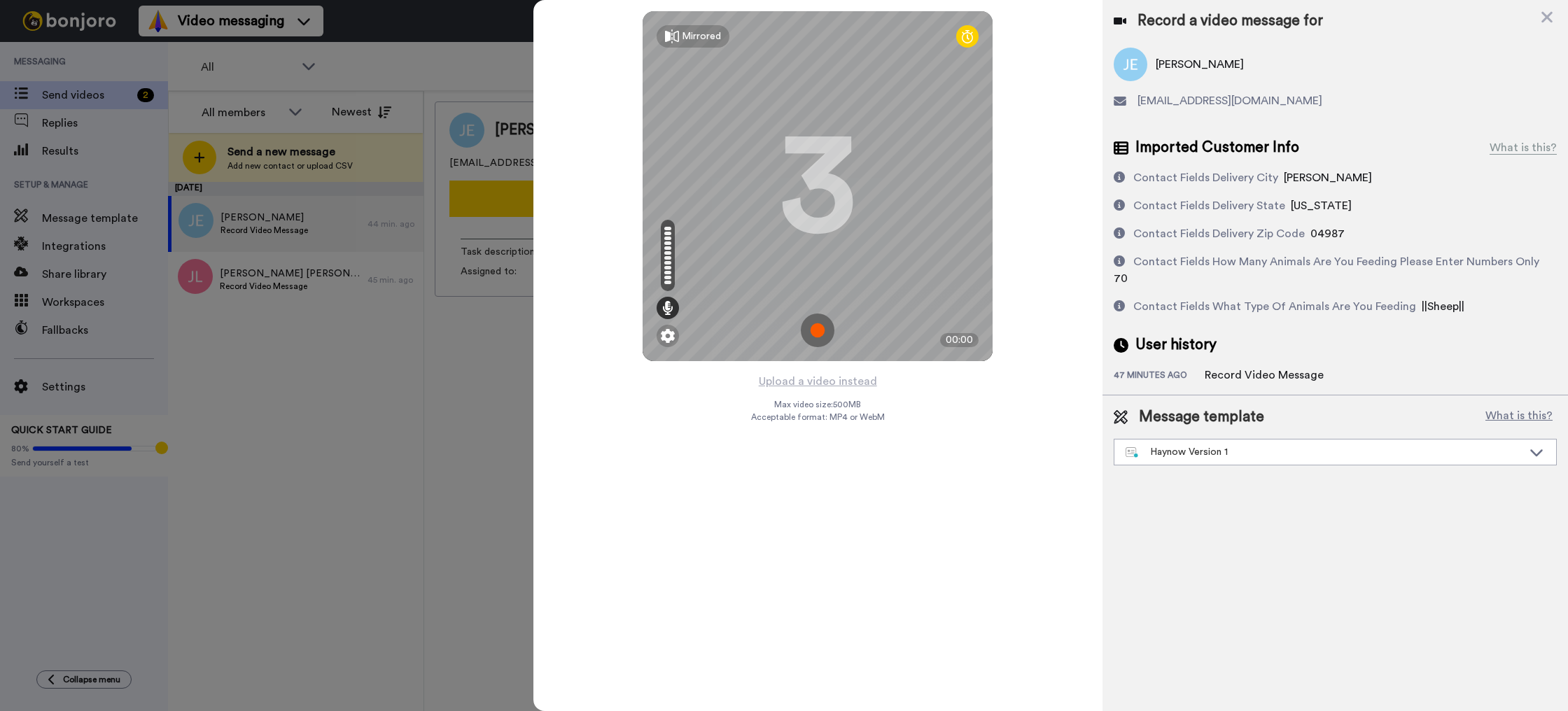
click at [1101, 228] on div "Mirrored Redo 3 00:00" at bounding box center [818, 186] width 569 height 372
click at [814, 332] on img at bounding box center [817, 330] width 33 height 33
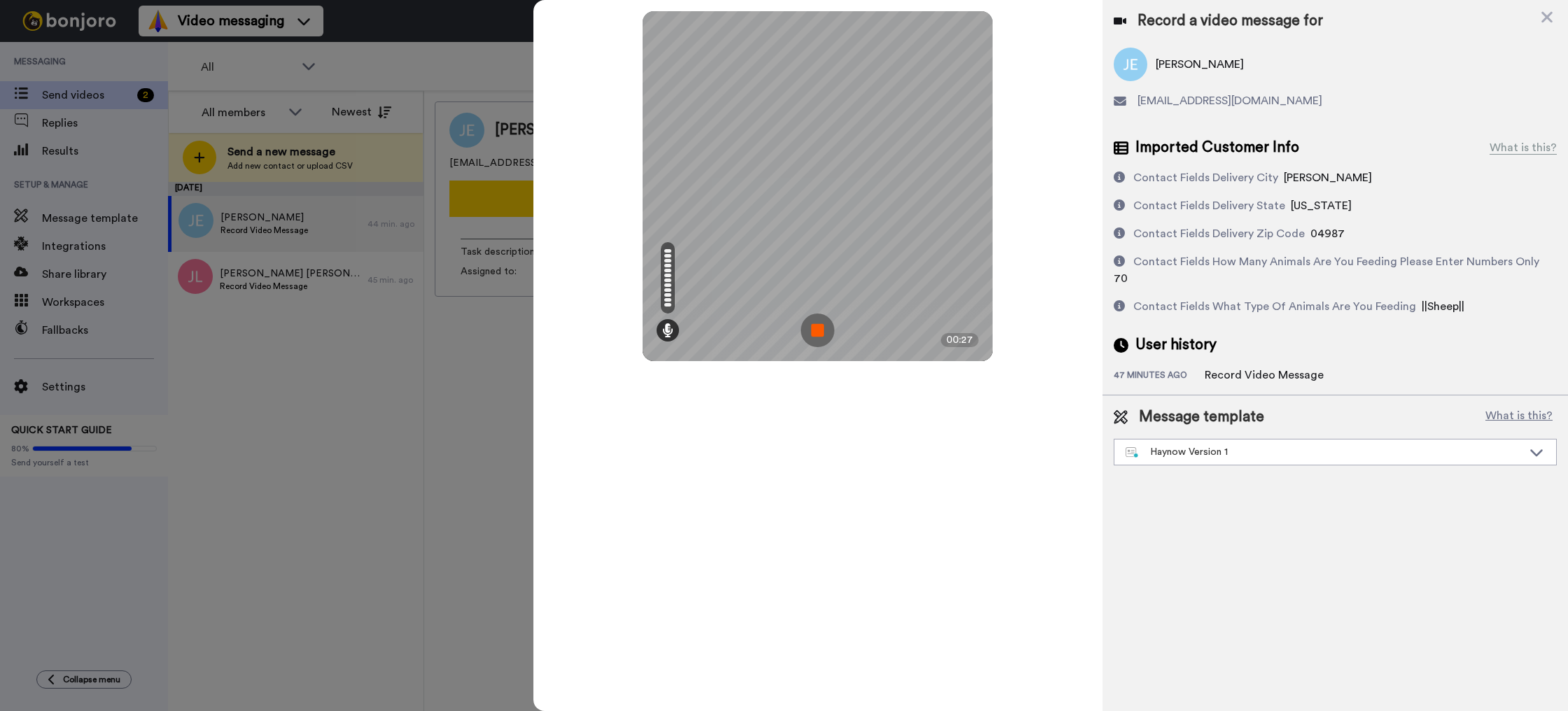
click at [814, 332] on img at bounding box center [817, 330] width 33 height 33
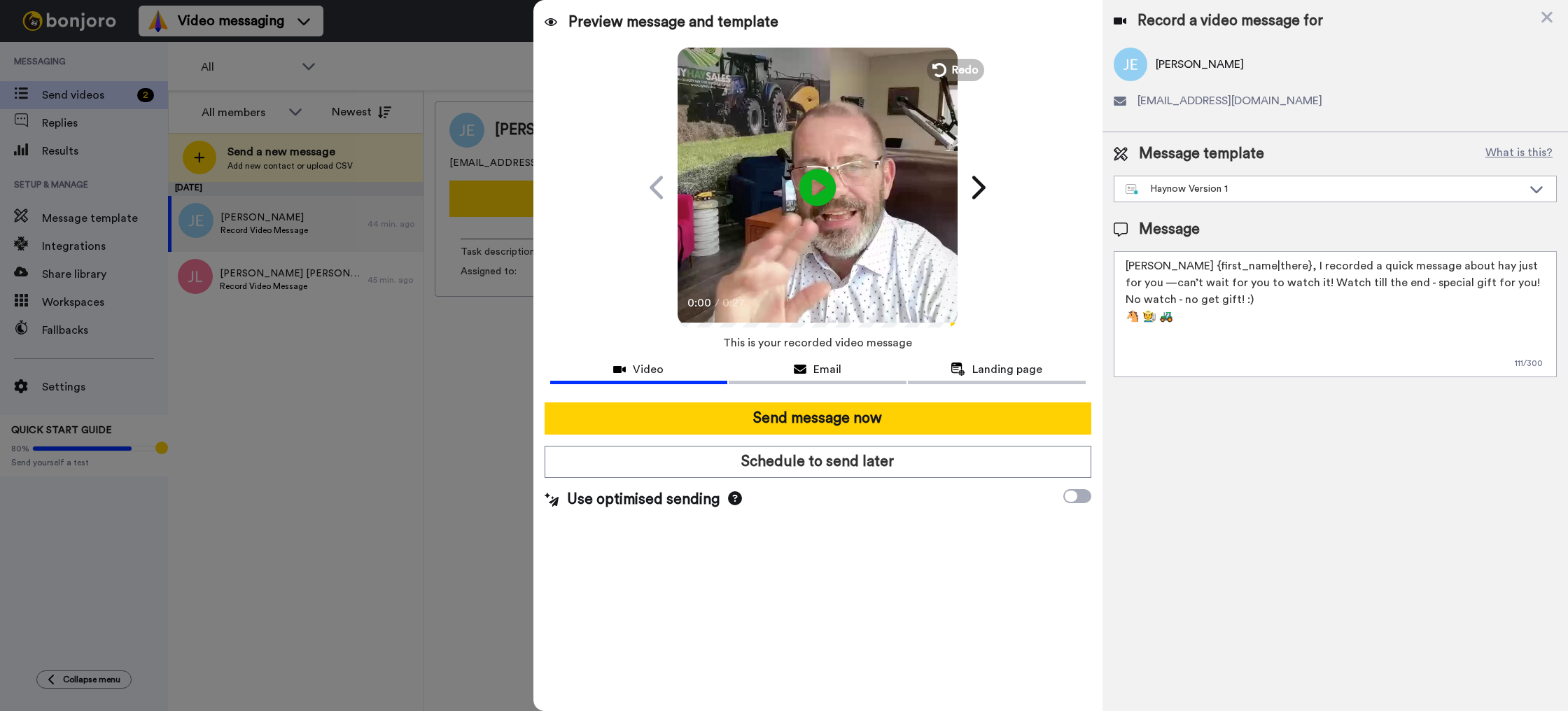
click at [823, 192] on icon at bounding box center [817, 187] width 37 height 37
click at [840, 375] on span "Email" at bounding box center [828, 370] width 28 height 17
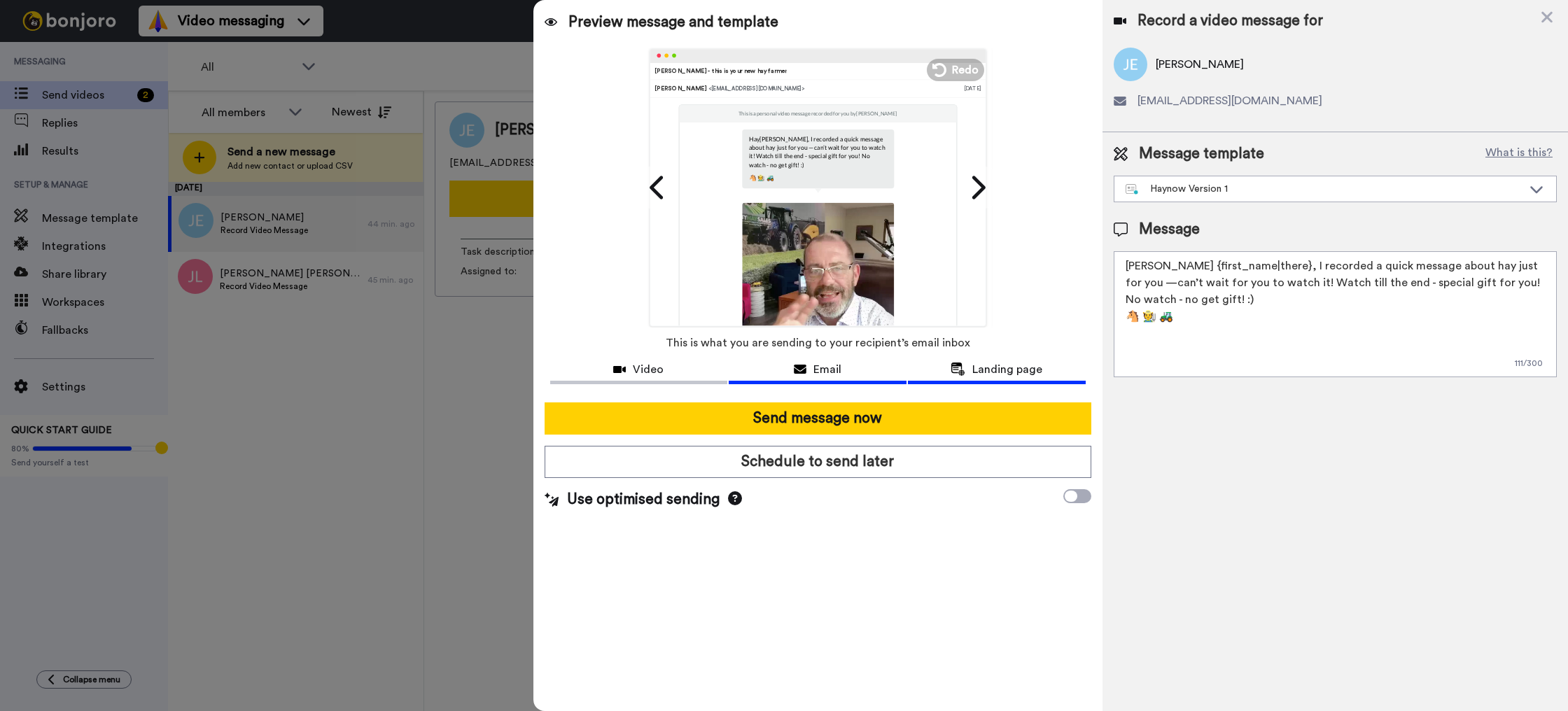
click at [974, 362] on span "Landing page" at bounding box center [1007, 370] width 70 height 17
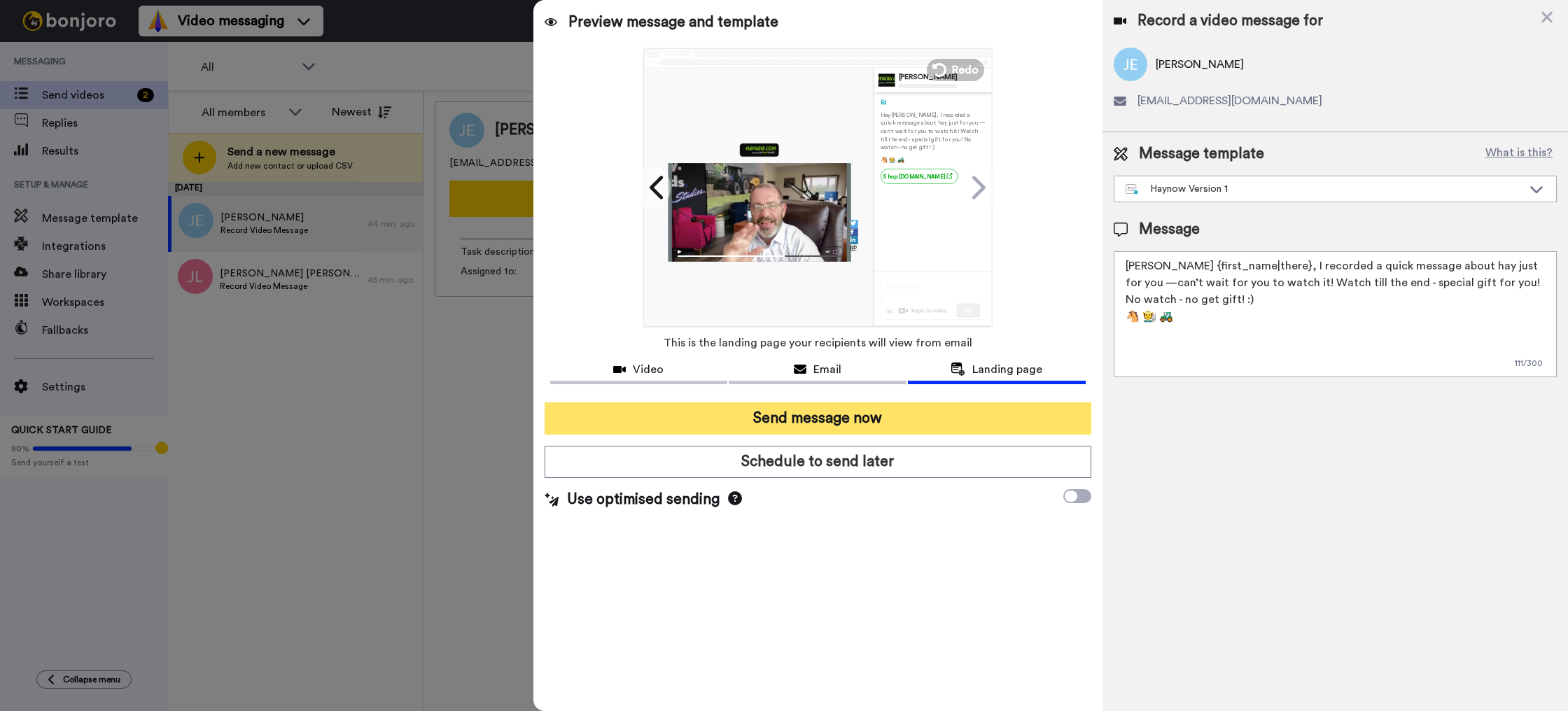
click at [822, 420] on button "Send message now" at bounding box center [818, 418] width 547 height 32
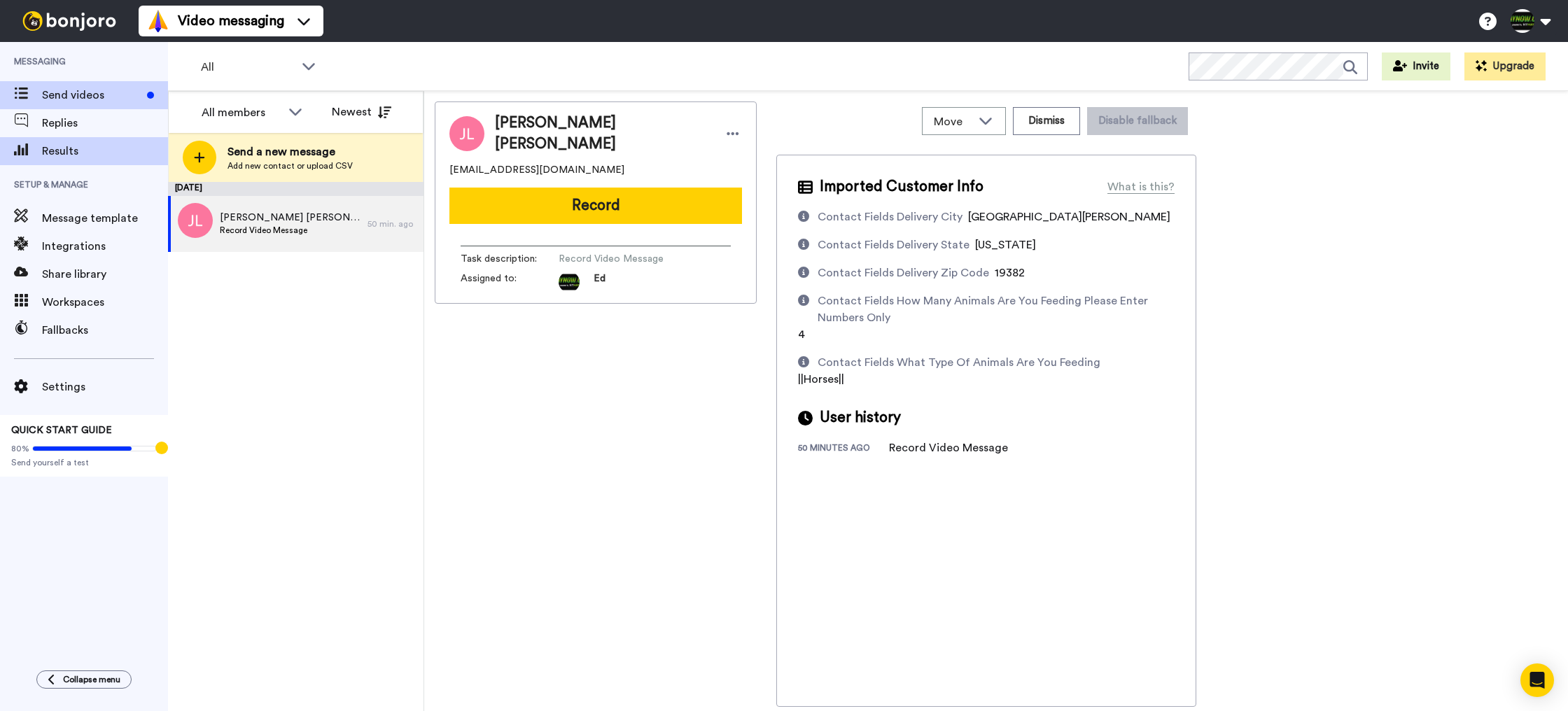
click at [76, 149] on span "Results" at bounding box center [104, 151] width 126 height 17
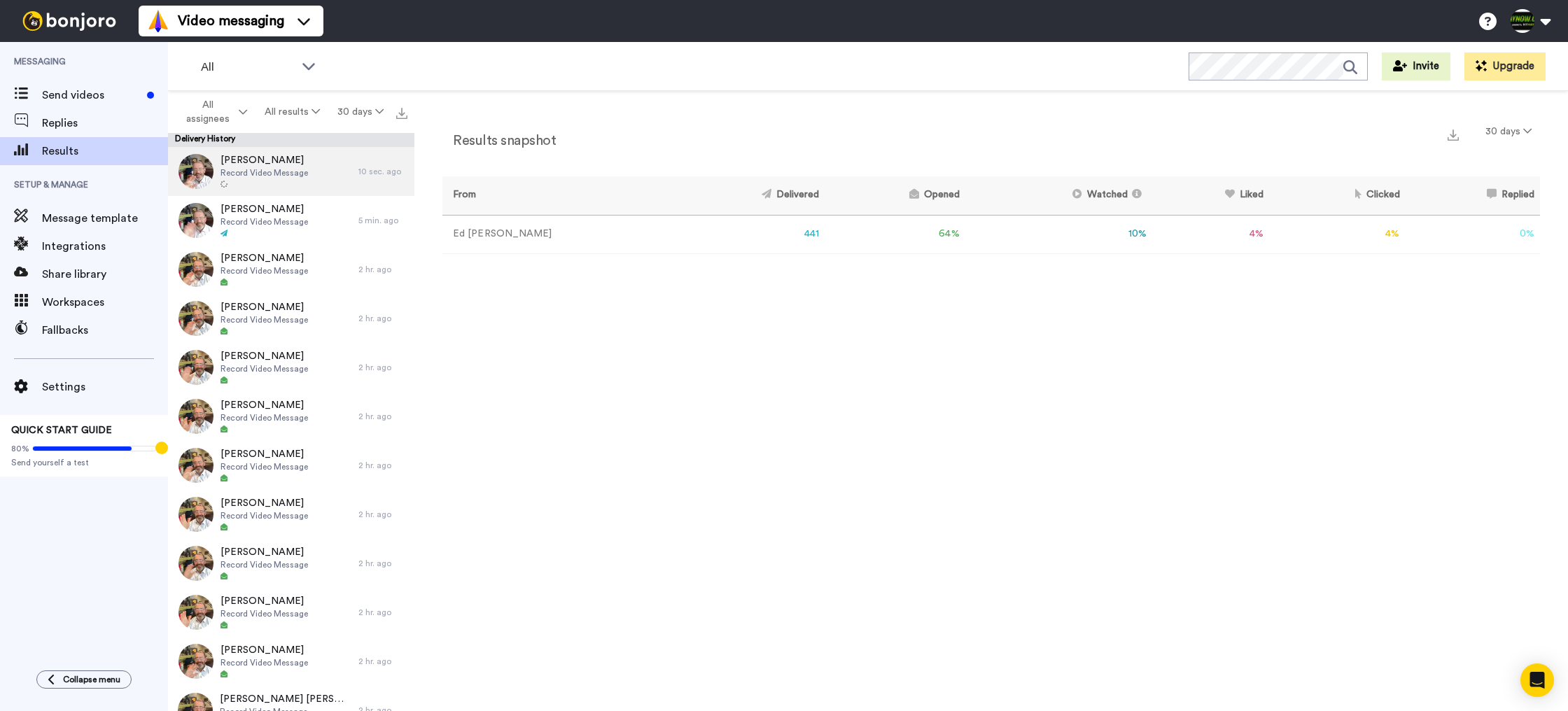
click at [278, 175] on span "Record Video Message" at bounding box center [264, 173] width 87 height 11
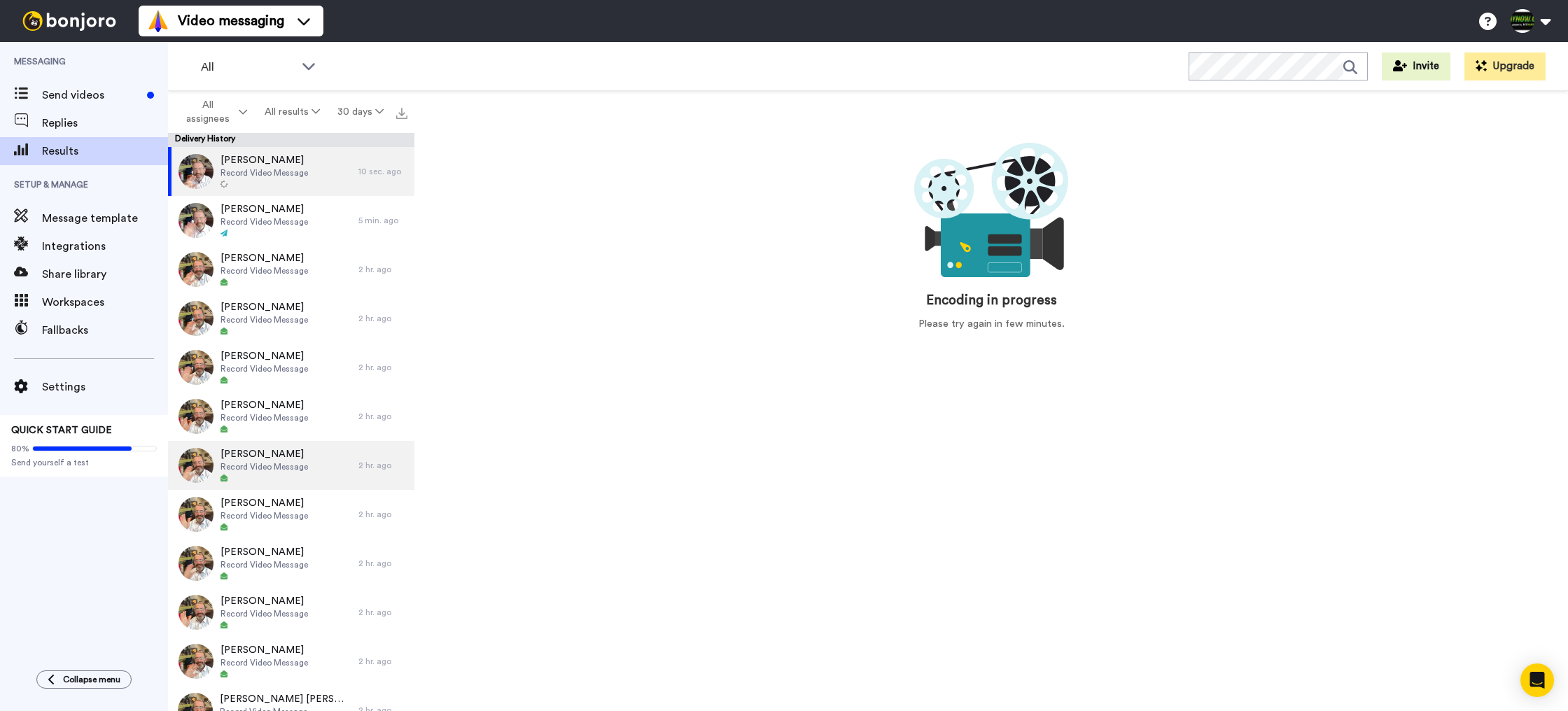
click at [308, 460] on div "[PERSON_NAME] Record Video Message" at bounding box center [263, 465] width 190 height 49
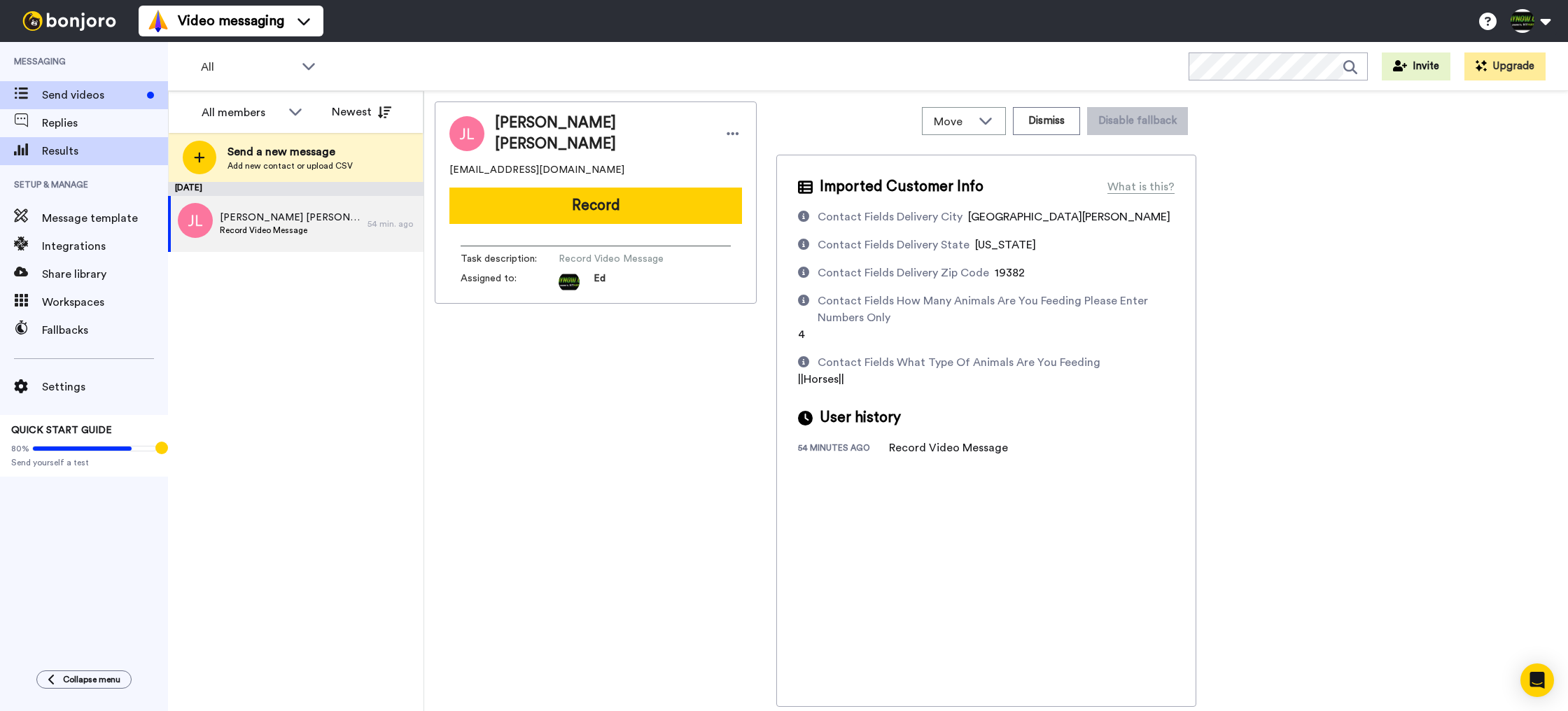
click at [66, 152] on span "Results" at bounding box center [104, 151] width 126 height 17
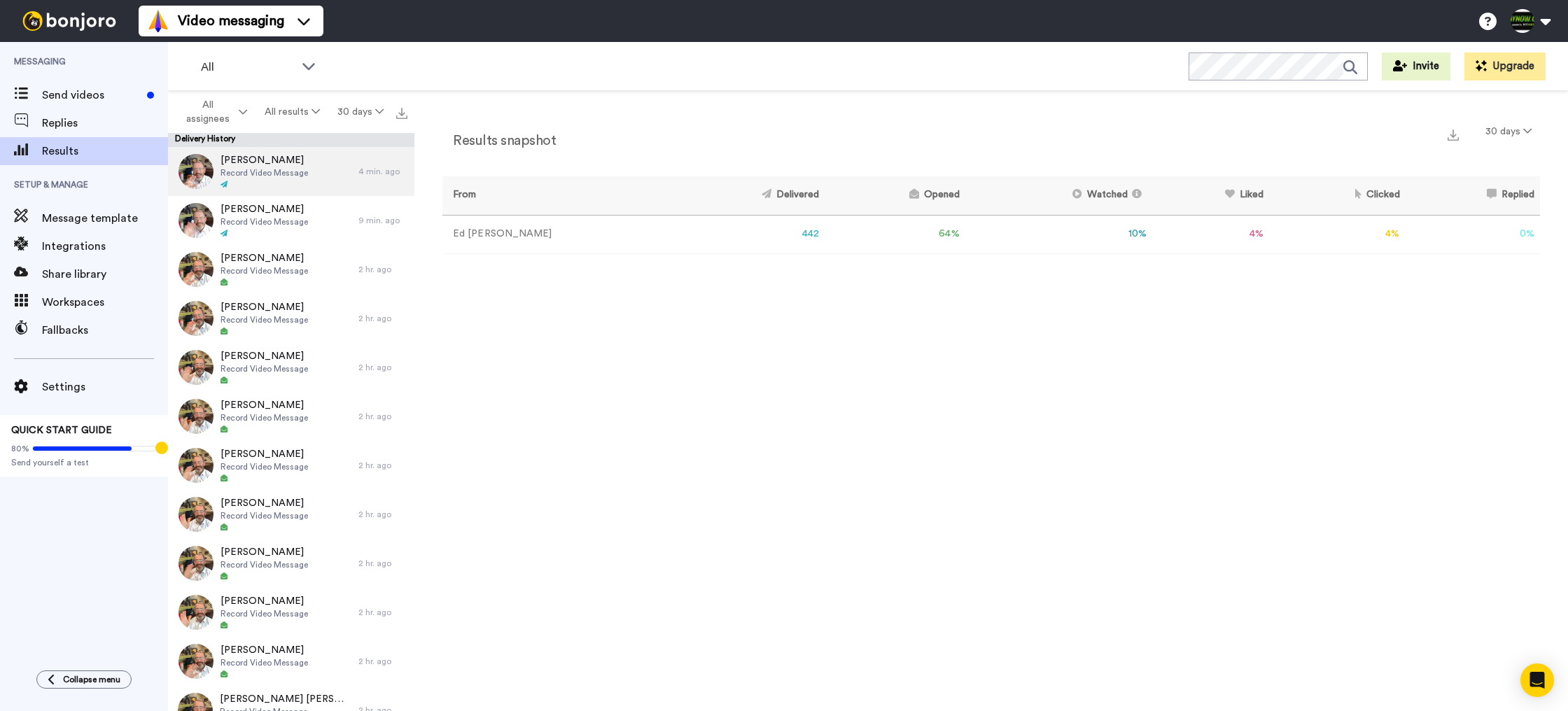
click at [271, 175] on span "Record Video Message" at bounding box center [264, 173] width 87 height 11
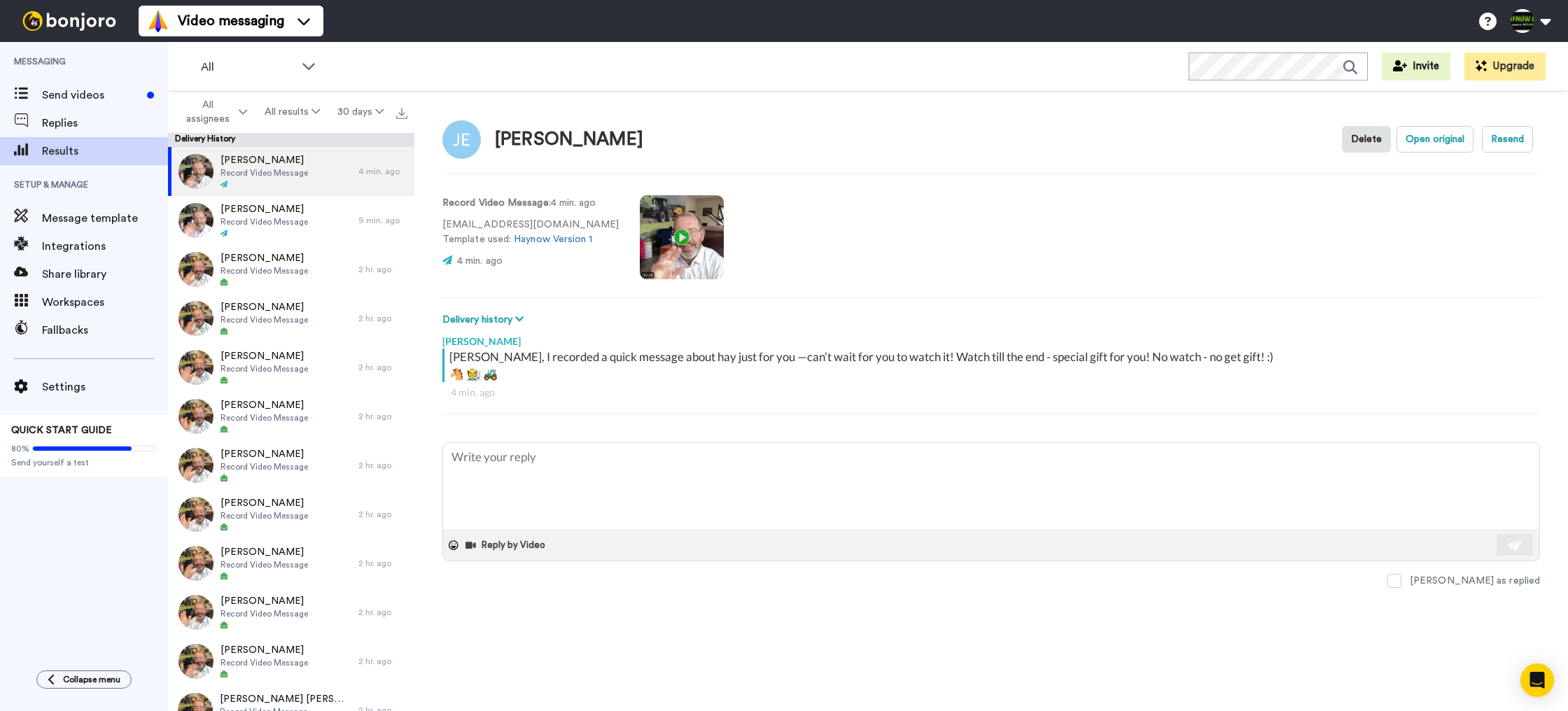
click at [669, 238] on video at bounding box center [682, 237] width 84 height 84
click at [98, 96] on span "Send videos" at bounding box center [91, 95] width 100 height 17
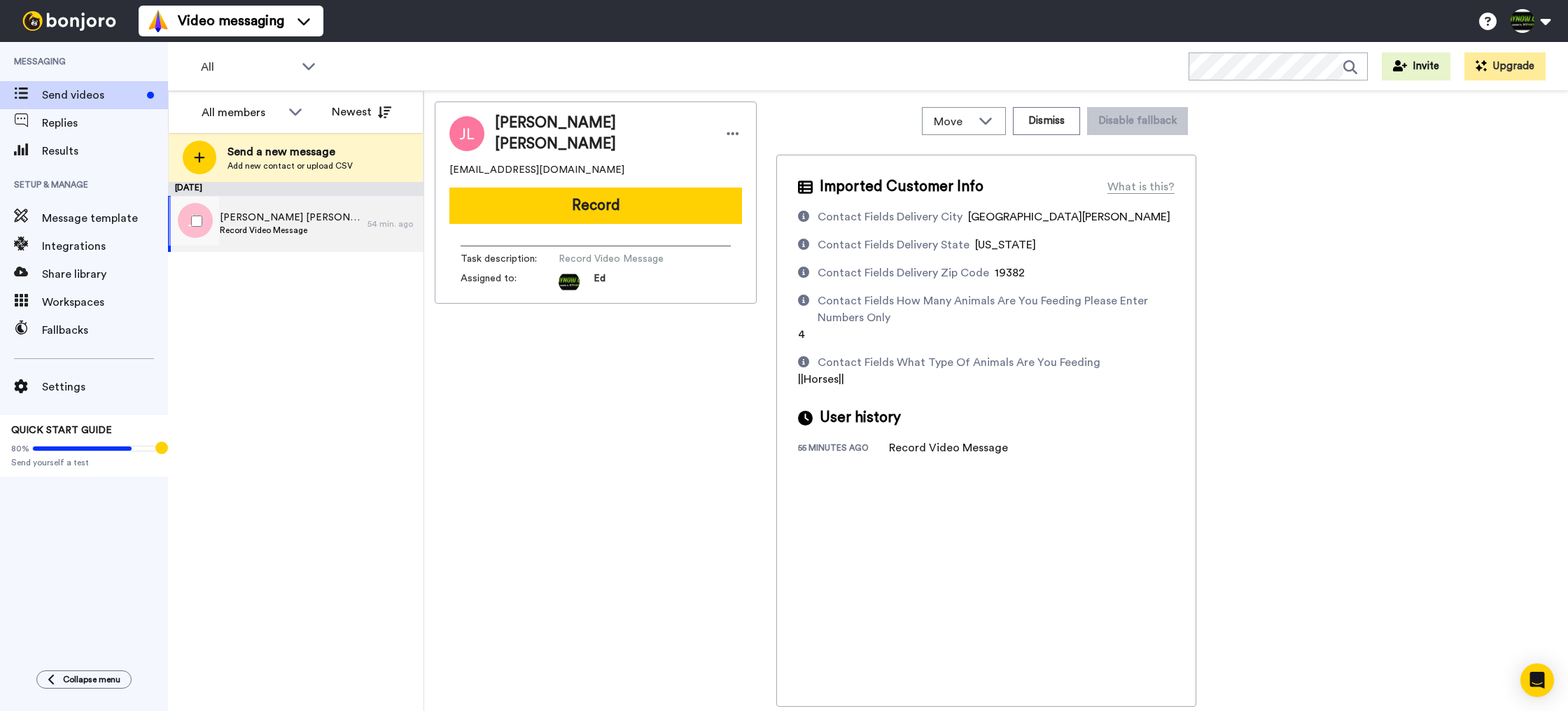
click at [280, 229] on span "Record Video Message" at bounding box center [290, 230] width 140 height 11
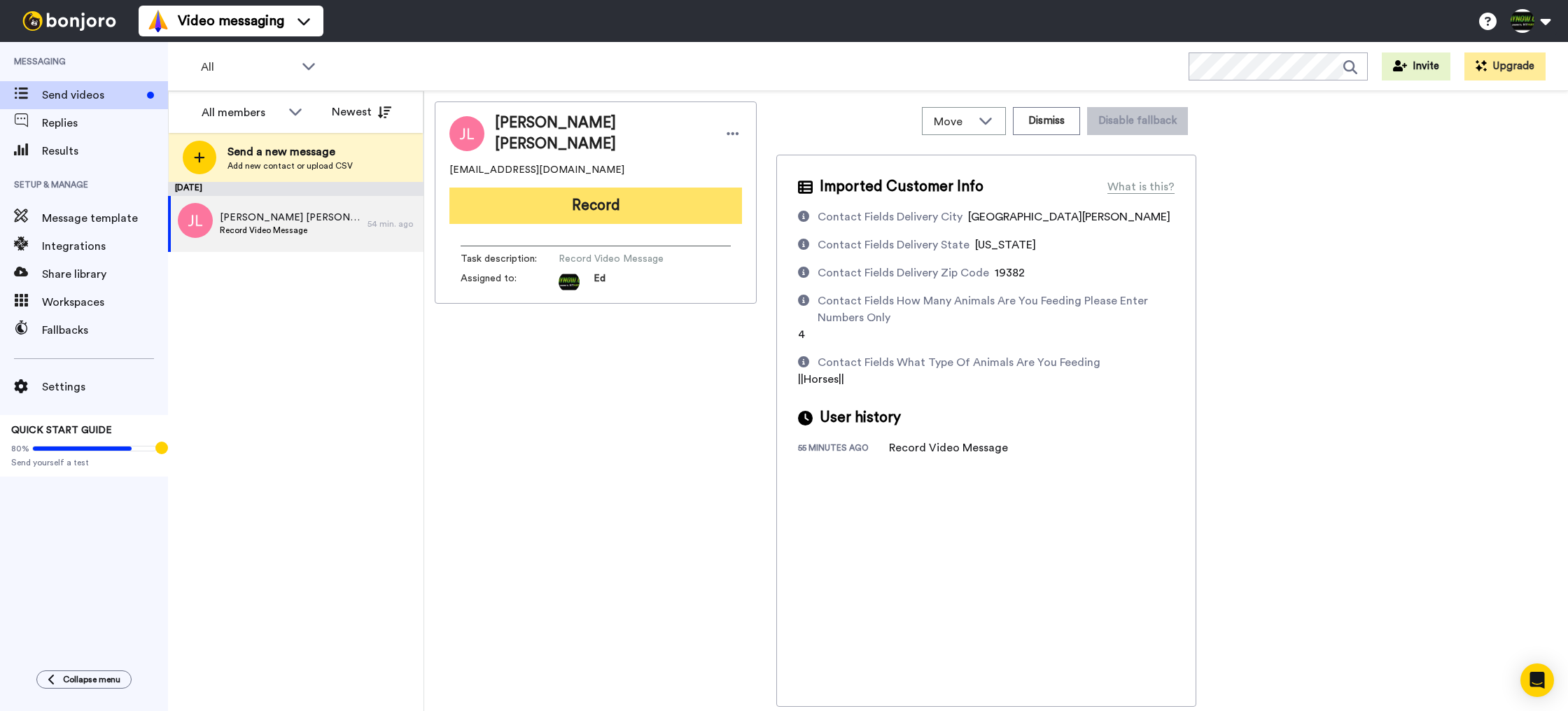
click at [615, 206] on button "Record" at bounding box center [596, 206] width 293 height 37
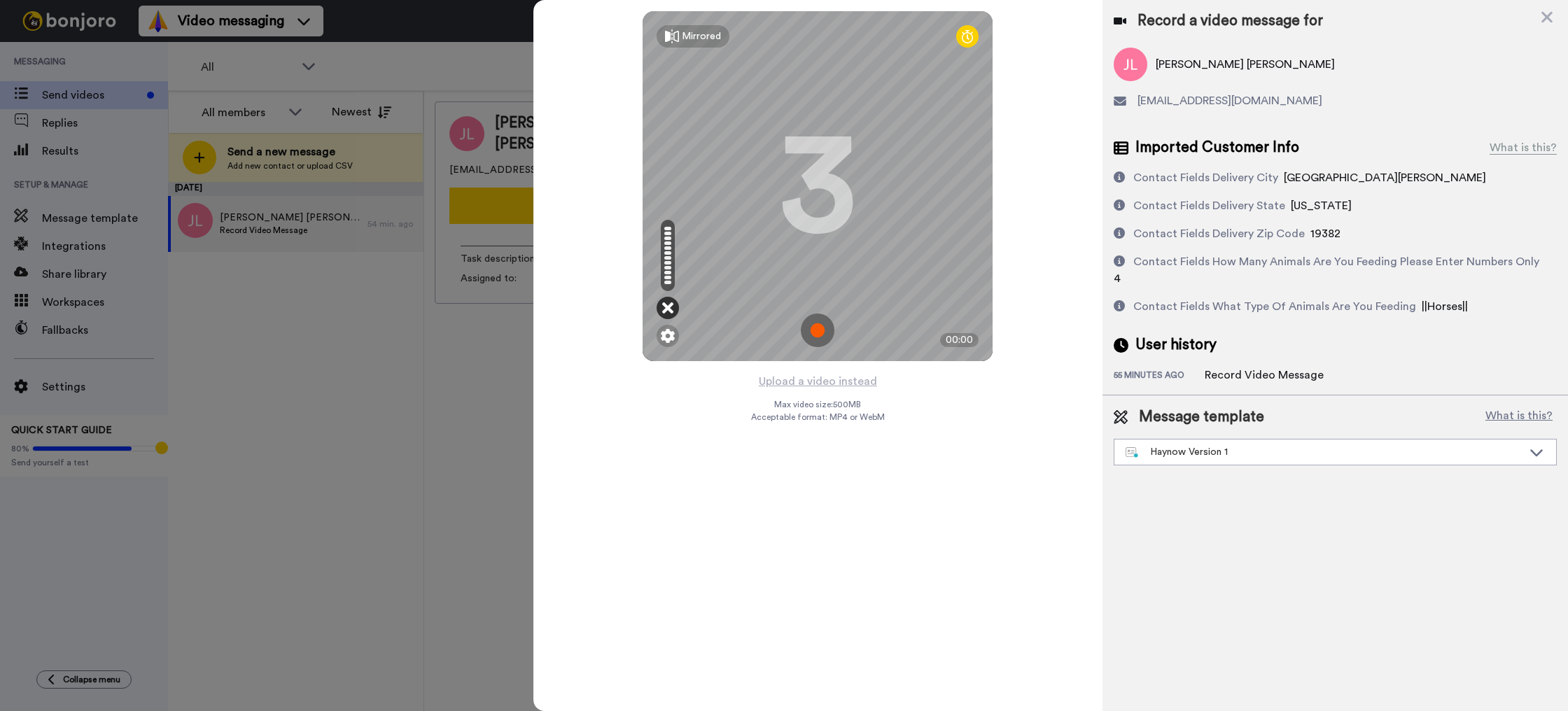
click at [662, 308] on icon at bounding box center [668, 308] width 11 height 14
click at [823, 333] on img at bounding box center [817, 330] width 33 height 33
click at [820, 333] on img at bounding box center [817, 330] width 33 height 33
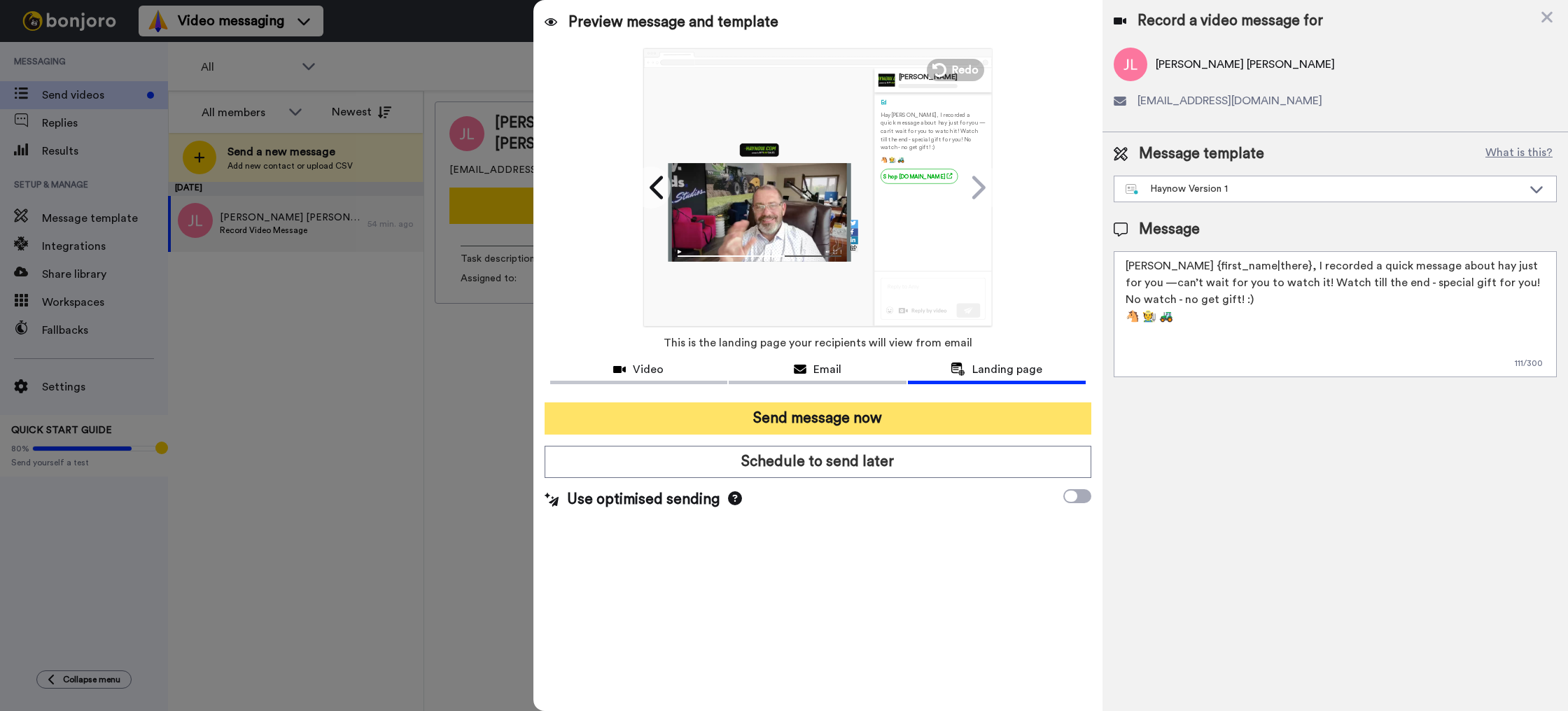
click at [864, 419] on button "Send message now" at bounding box center [818, 418] width 547 height 32
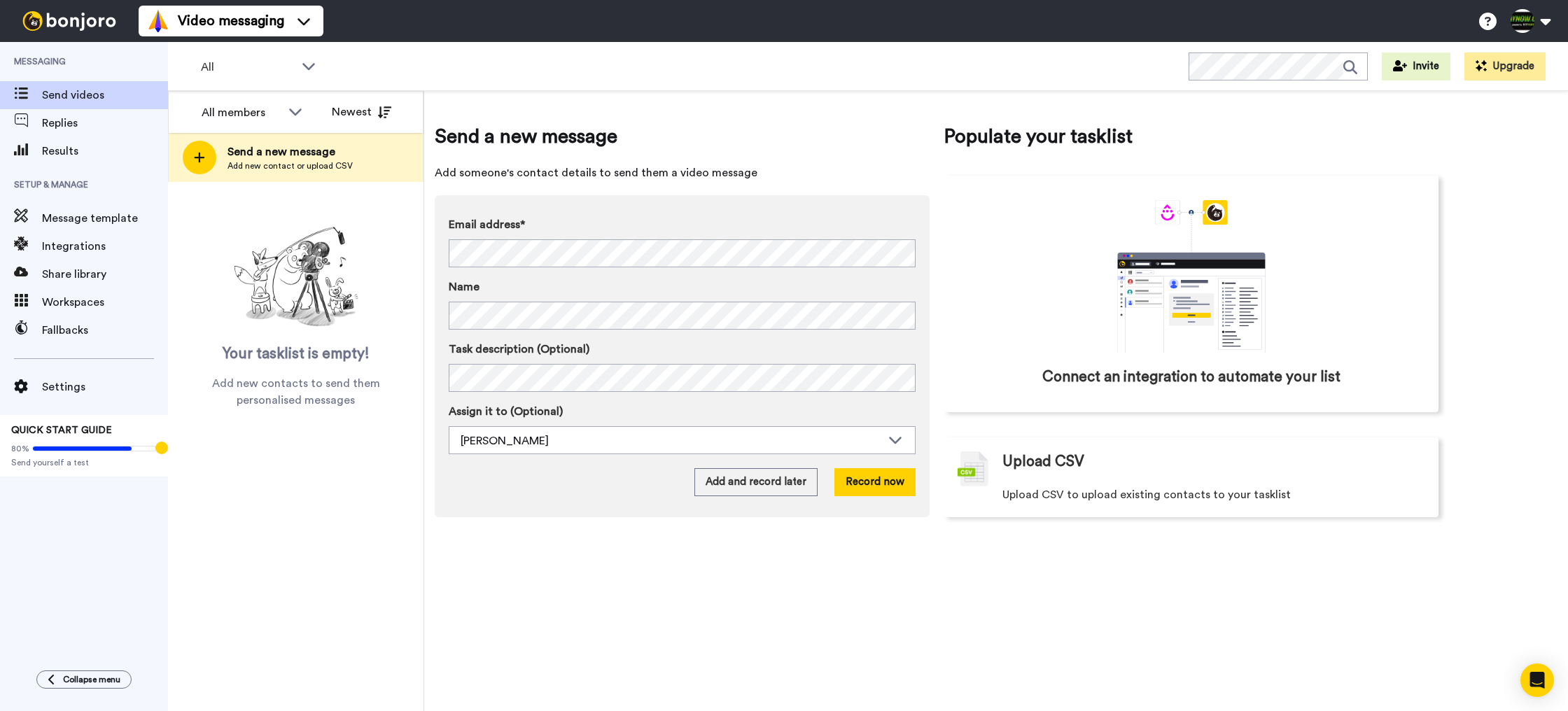
click at [80, 94] on span "Send videos" at bounding box center [104, 95] width 126 height 17
click at [81, 100] on span "Send videos" at bounding box center [104, 95] width 126 height 17
